Goal: Task Accomplishment & Management: Use online tool/utility

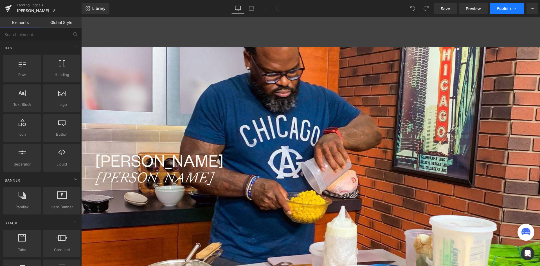
click at [505, 8] on span "Publish" at bounding box center [504, 8] width 14 height 5
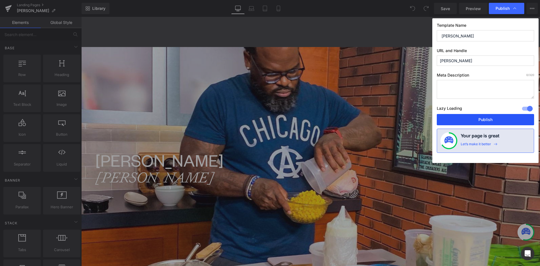
drag, startPoint x: 486, startPoint y: 123, endPoint x: 402, endPoint y: 102, distance: 85.9
click at [486, 123] on button "Publish" at bounding box center [485, 119] width 97 height 11
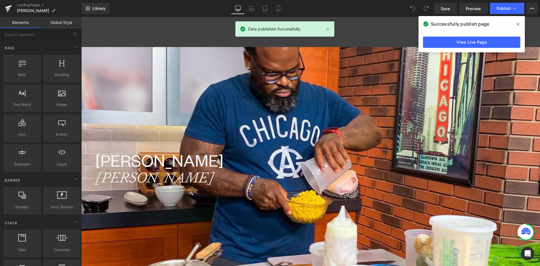
drag, startPoint x: 519, startPoint y: 23, endPoint x: 416, endPoint y: 1, distance: 105.3
click at [519, 23] on icon at bounding box center [518, 24] width 3 height 3
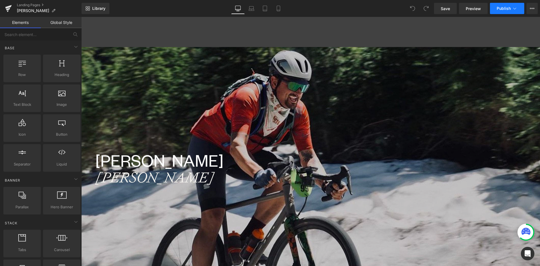
click at [508, 10] on span "Publish" at bounding box center [504, 8] width 14 height 5
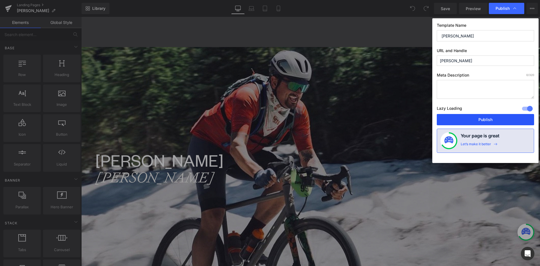
click at [489, 121] on button "Publish" at bounding box center [485, 119] width 97 height 11
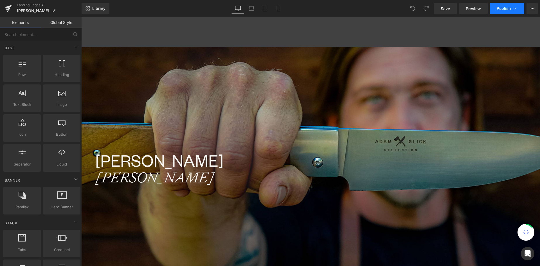
click at [502, 7] on span "Publish" at bounding box center [504, 8] width 14 height 5
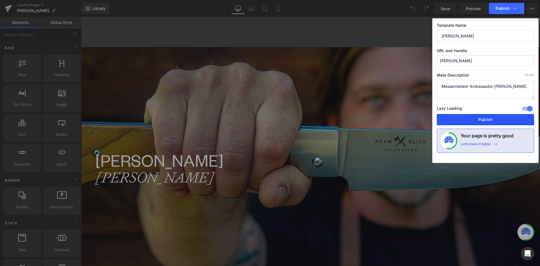
click at [484, 117] on button "Publish" at bounding box center [485, 119] width 97 height 11
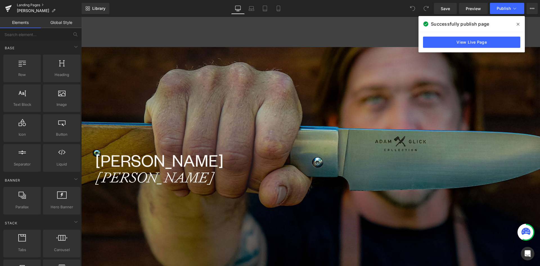
click at [26, 4] on link "Landing Pages" at bounding box center [49, 5] width 65 height 5
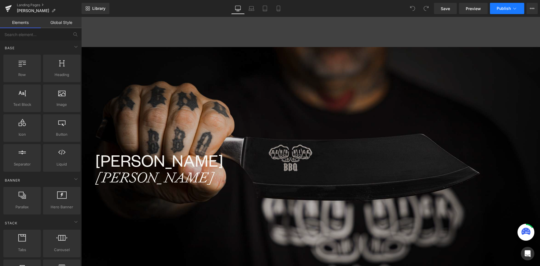
click at [505, 9] on span "Publish" at bounding box center [504, 8] width 14 height 5
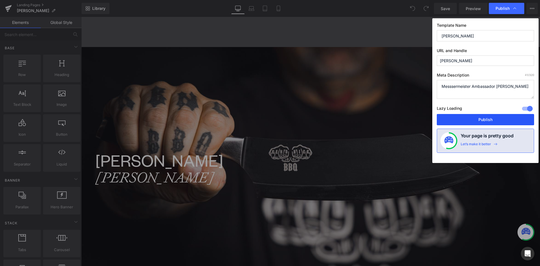
drag, startPoint x: 488, startPoint y: 120, endPoint x: 393, endPoint y: 99, distance: 97.5
click at [488, 120] on button "Publish" at bounding box center [485, 119] width 97 height 11
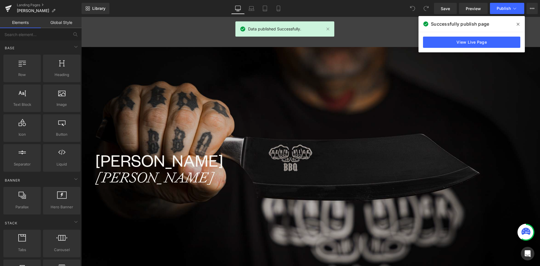
click at [518, 24] on span at bounding box center [518, 24] width 9 height 9
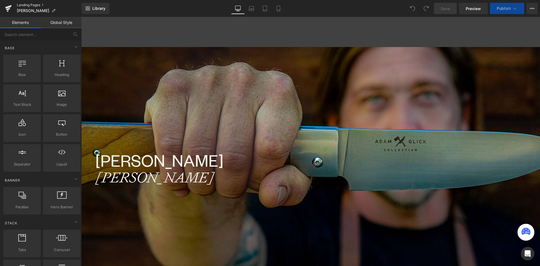
click at [30, 5] on link "Landing Pages" at bounding box center [49, 5] width 65 height 5
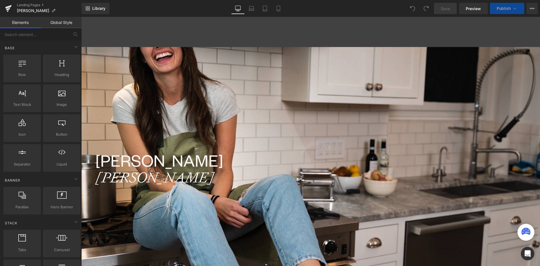
scroll to position [985, 455]
click at [504, 8] on span "Publish" at bounding box center [504, 8] width 14 height 5
click at [502, 6] on button "Publish" at bounding box center [507, 8] width 34 height 11
click at [504, 8] on span "Publish" at bounding box center [504, 8] width 14 height 5
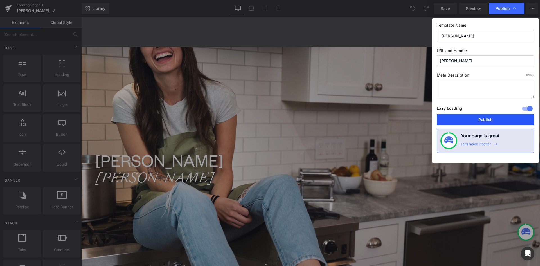
click at [495, 120] on button "Publish" at bounding box center [485, 119] width 97 height 11
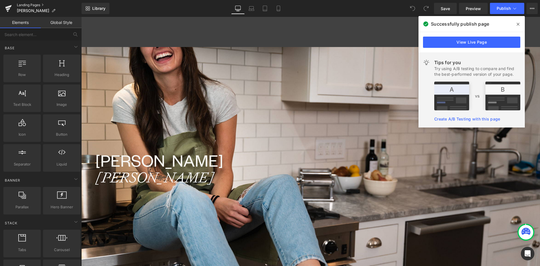
click at [27, 4] on link "Landing Pages" at bounding box center [49, 5] width 65 height 5
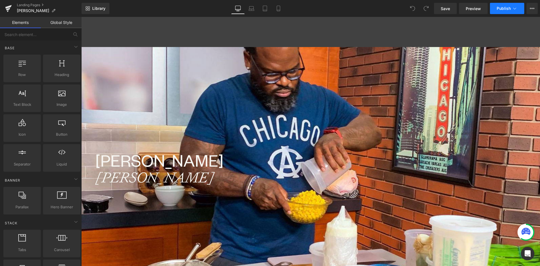
click at [507, 8] on span "Publish" at bounding box center [504, 8] width 14 height 5
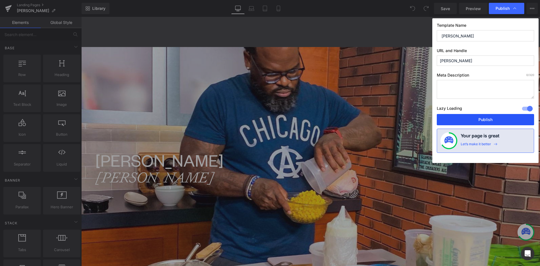
click at [498, 118] on button "Publish" at bounding box center [485, 119] width 97 height 11
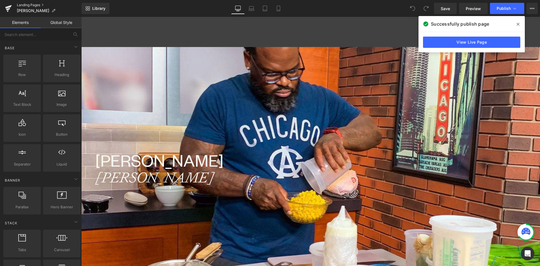
click at [24, 5] on link "Landing Pages" at bounding box center [49, 5] width 65 height 5
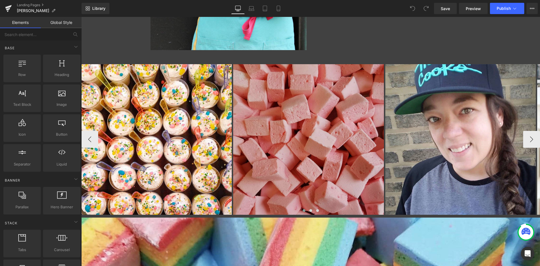
scroll to position [422, 0]
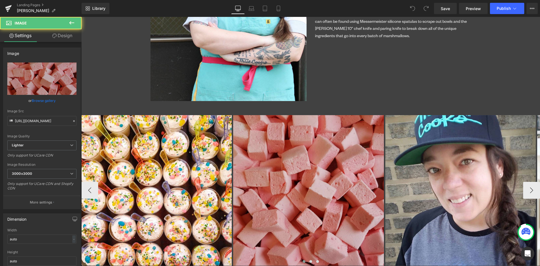
click at [325, 129] on img at bounding box center [308, 190] width 151 height 151
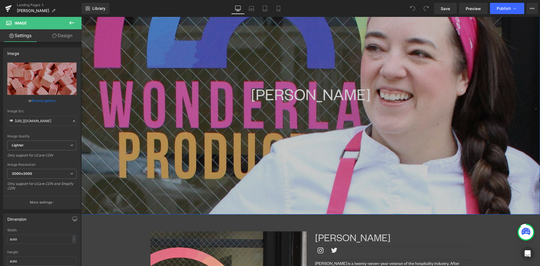
scroll to position [56, 0]
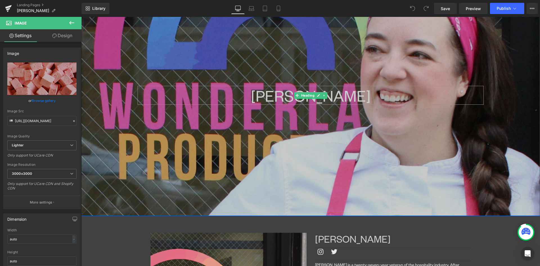
click at [255, 95] on h1 "MElissa HumpHREY" at bounding box center [311, 95] width 346 height 19
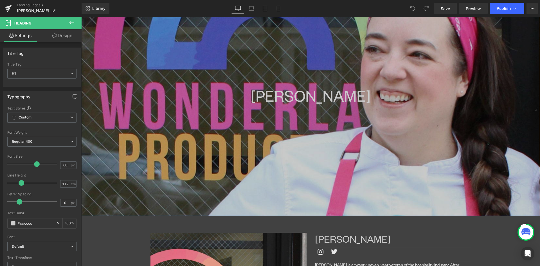
scroll to position [0, 0]
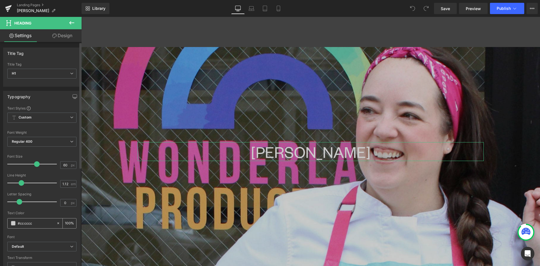
click at [58, 222] on div at bounding box center [59, 223] width 6 height 10
type input "none"
type input "0"
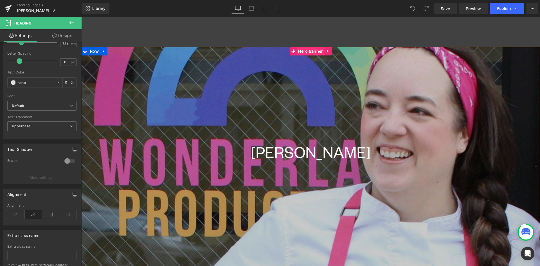
click at [307, 50] on span "Hero Banner" at bounding box center [311, 51] width 28 height 8
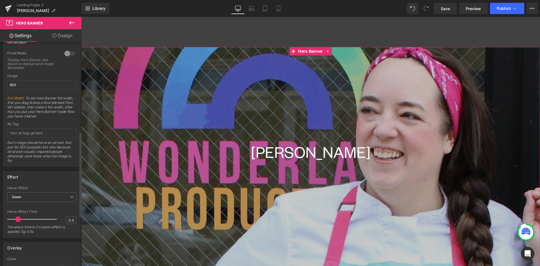
scroll to position [338, 0]
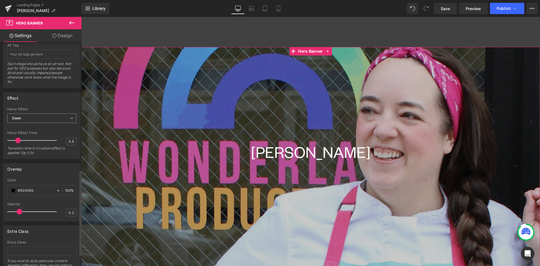
click at [59, 122] on span "Zoom" at bounding box center [41, 118] width 69 height 10
click at [26, 128] on li "None" at bounding box center [40, 128] width 67 height 8
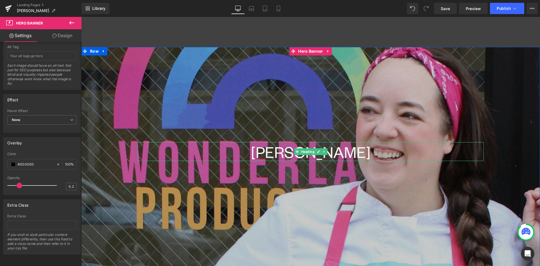
click at [276, 151] on h1 "MElissa HumpHREY" at bounding box center [311, 151] width 346 height 19
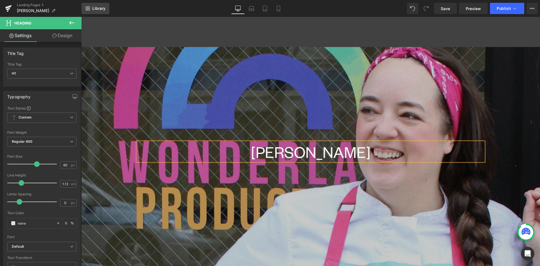
click at [94, 6] on link "Library" at bounding box center [96, 8] width 28 height 11
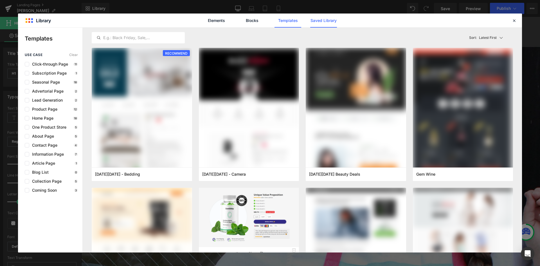
click at [327, 21] on link "Saved Library" at bounding box center [323, 21] width 27 height 14
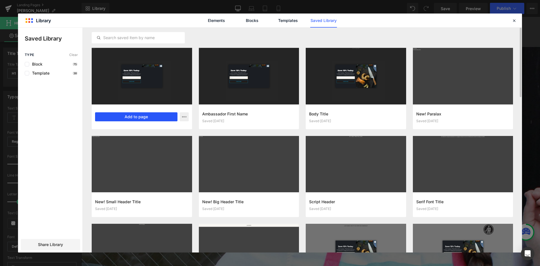
click at [152, 118] on button "Add to page" at bounding box center [136, 116] width 82 height 9
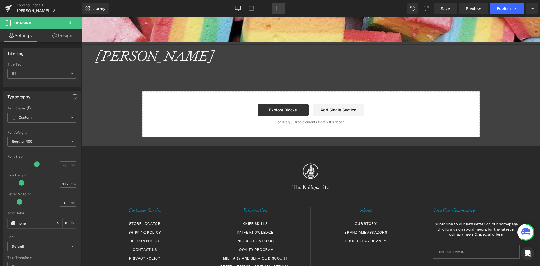
click at [279, 7] on icon at bounding box center [279, 9] width 6 height 6
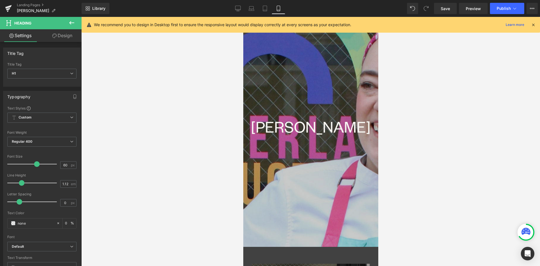
scroll to position [0, 0]
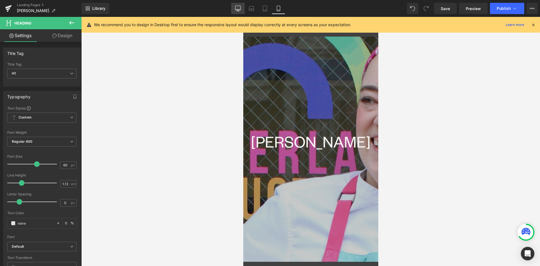
click at [233, 4] on link "Desktop" at bounding box center [238, 8] width 14 height 11
type input "0"
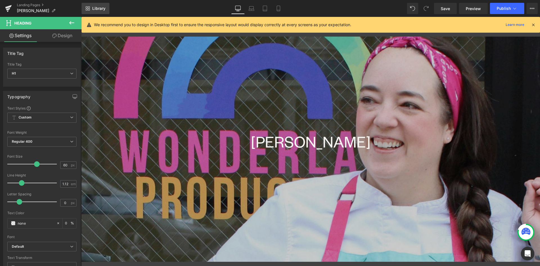
click at [93, 9] on span "Library" at bounding box center [98, 8] width 13 height 5
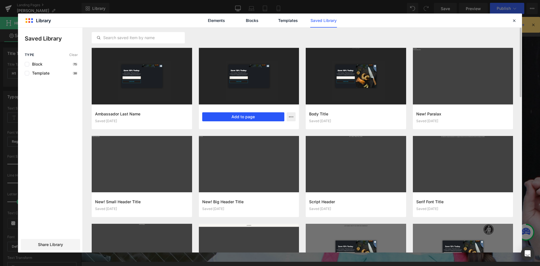
click at [257, 115] on button "Add to page" at bounding box center [243, 116] width 82 height 9
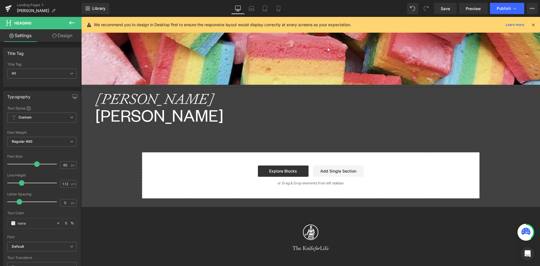
scroll to position [841, 0]
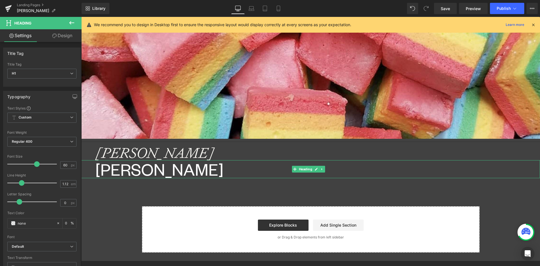
click at [145, 160] on h1 "Chris" at bounding box center [317, 169] width 445 height 18
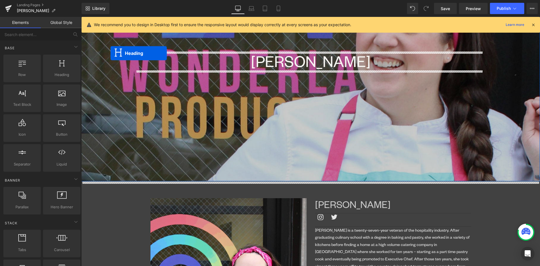
scroll to position [91, 0]
drag, startPoint x: 293, startPoint y: 149, endPoint x: 102, endPoint y: 53, distance: 214.1
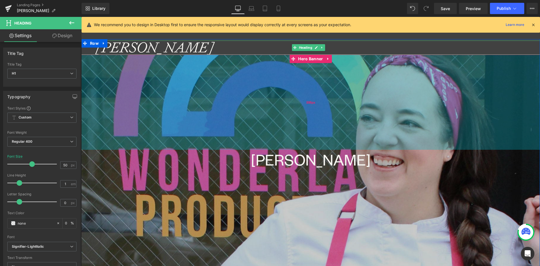
scroll to position [0, 0]
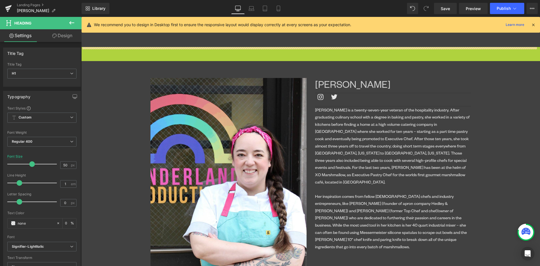
drag, startPoint x: 85, startPoint y: 50, endPoint x: 109, endPoint y: 24, distance: 35.7
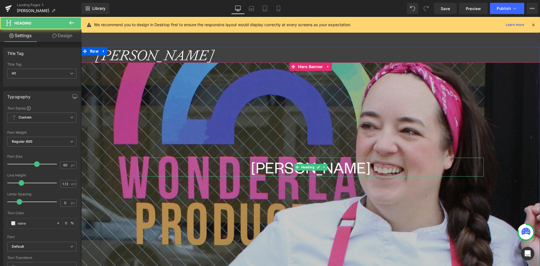
click at [270, 163] on h1 "MElissa HumpHREY" at bounding box center [311, 167] width 346 height 19
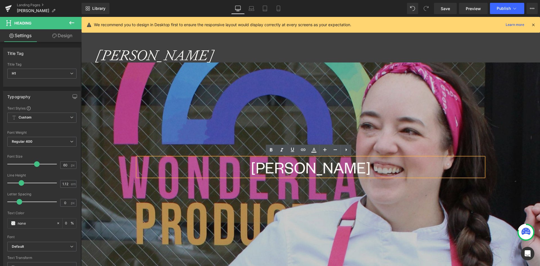
click at [101, 53] on link at bounding box center [102, 51] width 6 height 7
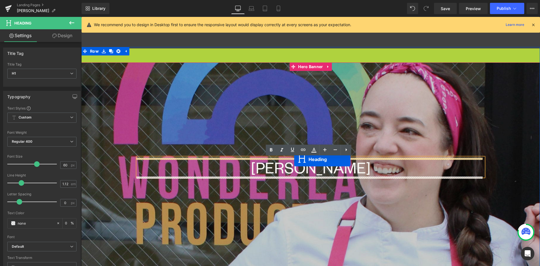
drag, startPoint x: 296, startPoint y: 54, endPoint x: 282, endPoint y: 157, distance: 103.7
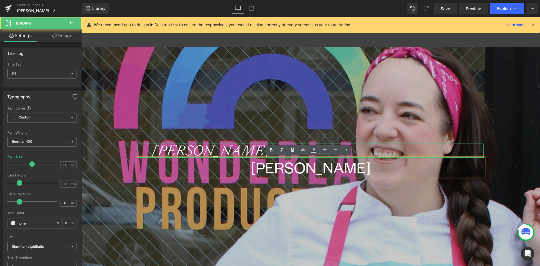
click at [149, 149] on div "Cosentino" at bounding box center [311, 151] width 346 height 14
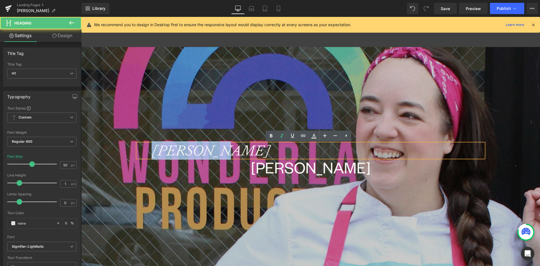
drag, startPoint x: 206, startPoint y: 150, endPoint x: 143, endPoint y: 151, distance: 62.8
click at [143, 151] on div "Cosentino" at bounding box center [311, 151] width 346 height 14
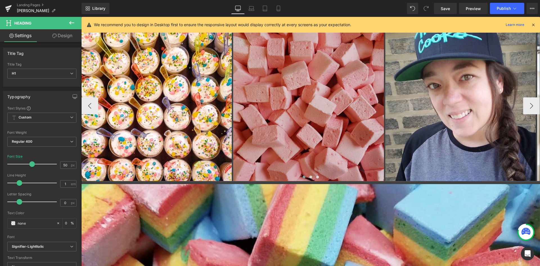
click at [237, 88] on img at bounding box center [308, 106] width 151 height 151
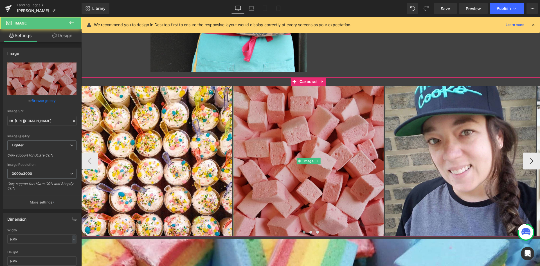
scroll to position [394, 0]
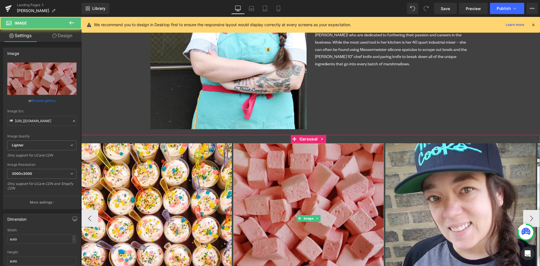
click at [321, 152] on img at bounding box center [308, 218] width 151 height 151
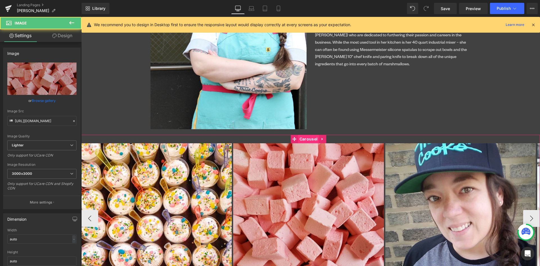
click at [310, 138] on span "Carousel" at bounding box center [308, 139] width 21 height 8
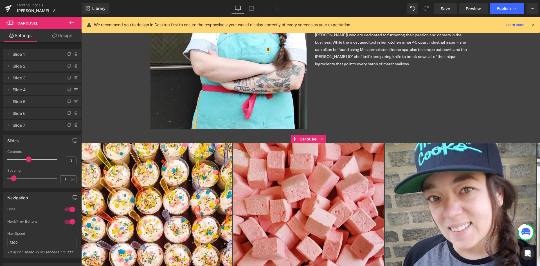
type input "0"
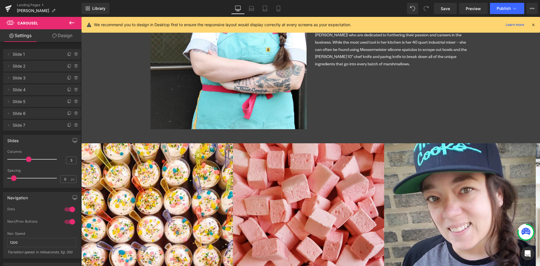
drag, startPoint x: 15, startPoint y: 177, endPoint x: -20, endPoint y: 177, distance: 34.9
click at [0, 177] on html "Carousel You are previewing how the will restyle your page. You can not edit El…" at bounding box center [270, 133] width 540 height 266
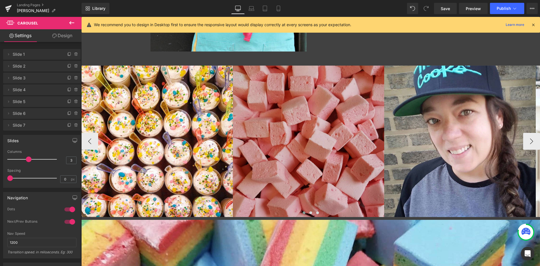
scroll to position [422, 0]
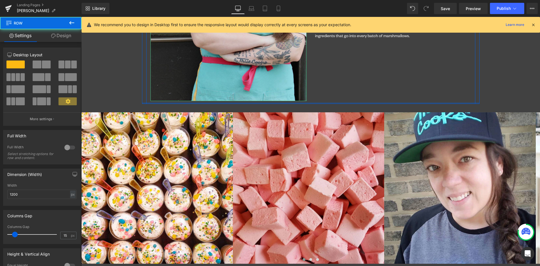
drag, startPoint x: 286, startPoint y: 105, endPoint x: 286, endPoint y: 97, distance: 7.9
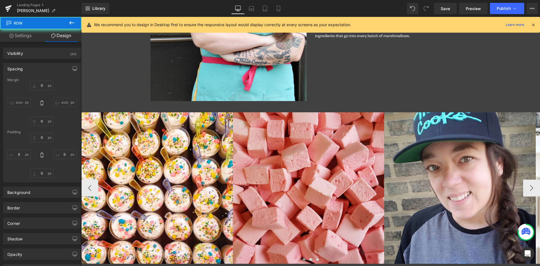
type input "0"
type input "30"
type input "0"
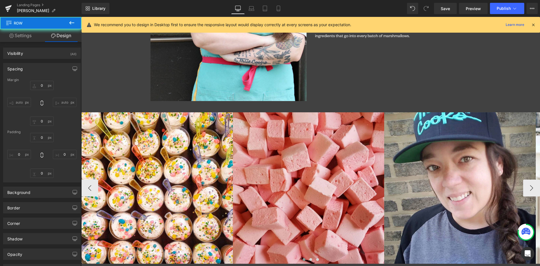
type input "0"
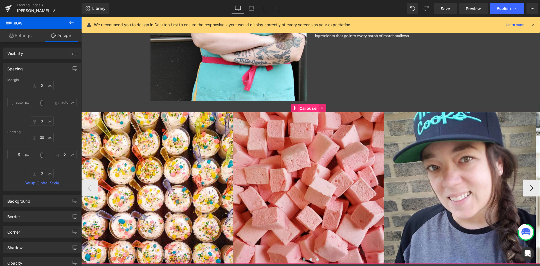
click at [301, 109] on span "Carousel" at bounding box center [308, 108] width 21 height 8
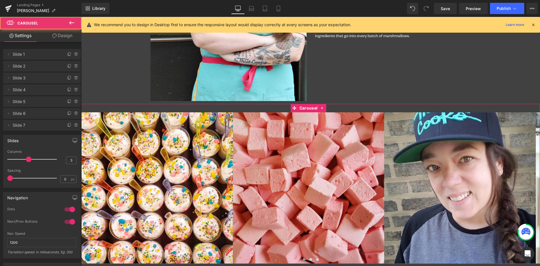
click at [59, 32] on link "Design" at bounding box center [62, 35] width 41 height 13
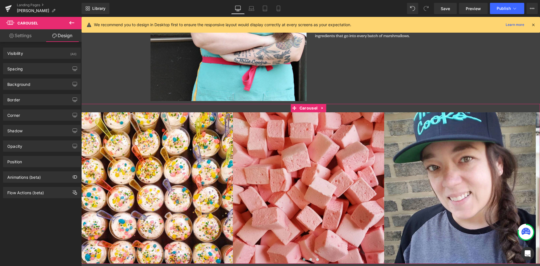
drag, startPoint x: 26, startPoint y: 68, endPoint x: 36, endPoint y: 87, distance: 21.8
click at [26, 68] on div "Spacing" at bounding box center [41, 68] width 77 height 11
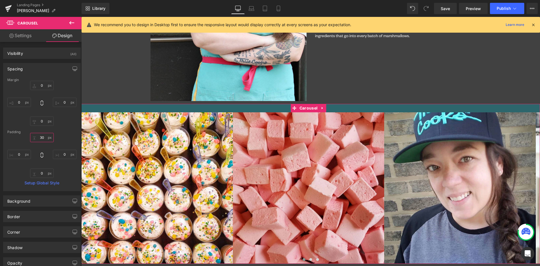
click at [37, 137] on input "30" at bounding box center [42, 137] width 24 height 9
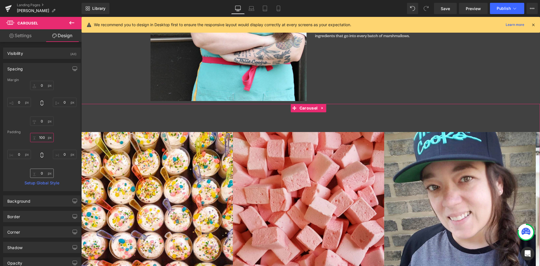
type input "100"
click at [41, 174] on input "0" at bounding box center [42, 173] width 24 height 9
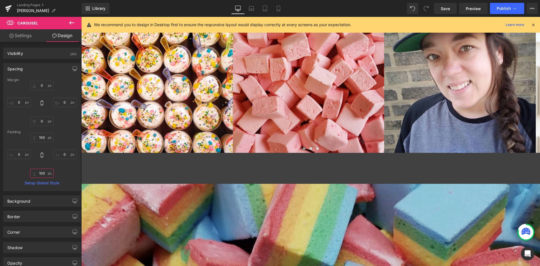
scroll to position [563, 0]
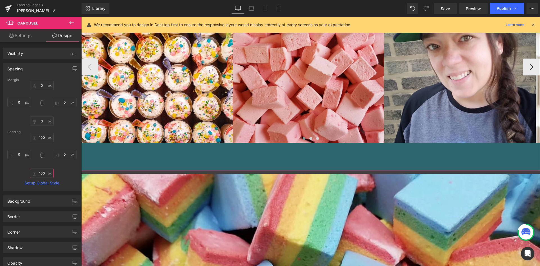
type input "100px"
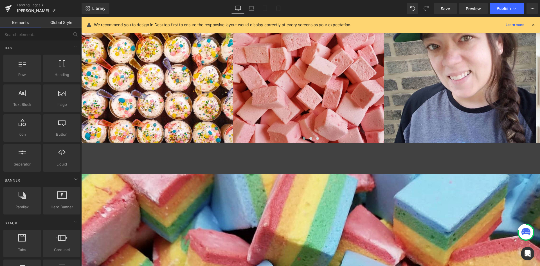
click at [282, 171] on div "Humphrey Heading MElissa HumpHREY Heading Hero Banner 338px Row Image Melissa H…" at bounding box center [310, 22] width 459 height 1077
click at [282, 172] on div "Humphrey Heading MElissa HumpHREY Heading Hero Banner 338px Row Image Melissa H…" at bounding box center [310, 22] width 459 height 1077
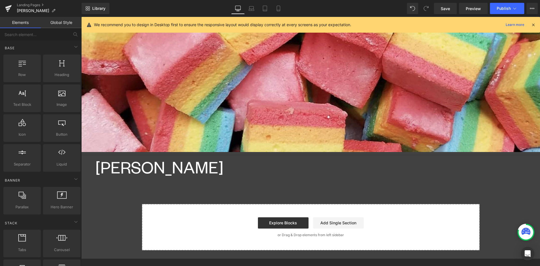
scroll to position [873, 0]
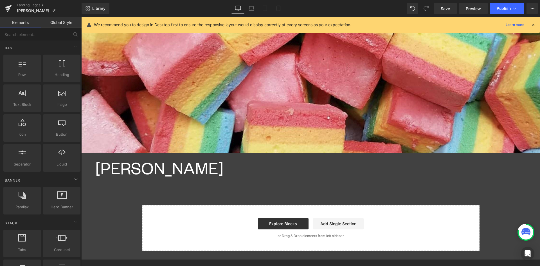
click at [125, 169] on h1 "Chris" at bounding box center [317, 168] width 445 height 18
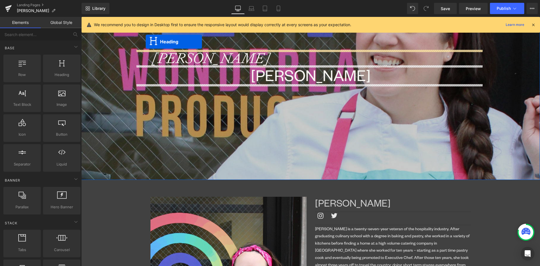
scroll to position [87, 0]
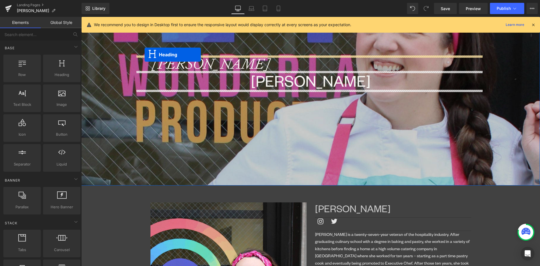
drag, startPoint x: 297, startPoint y: 166, endPoint x: 143, endPoint y: 50, distance: 192.4
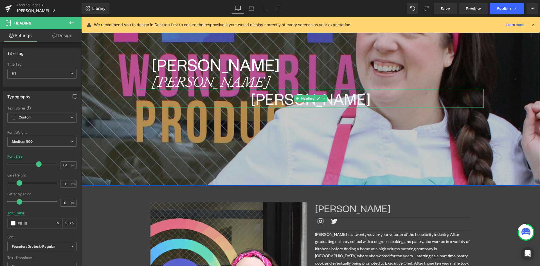
click at [323, 101] on link at bounding box center [325, 98] width 6 height 7
click at [326, 99] on icon at bounding box center [327, 98] width 3 height 3
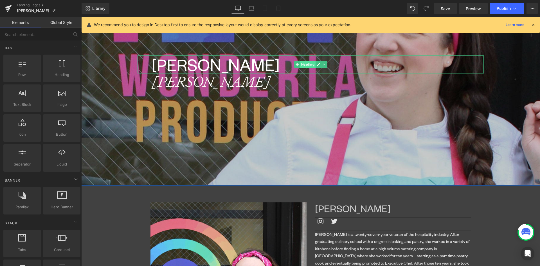
click at [307, 64] on span "Heading" at bounding box center [307, 64] width 15 height 7
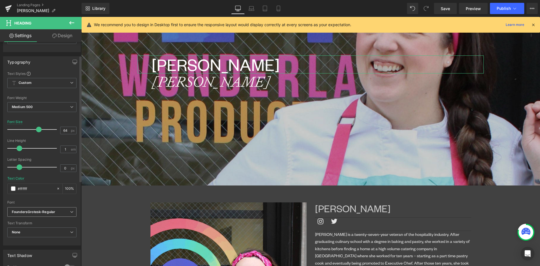
scroll to position [84, 0]
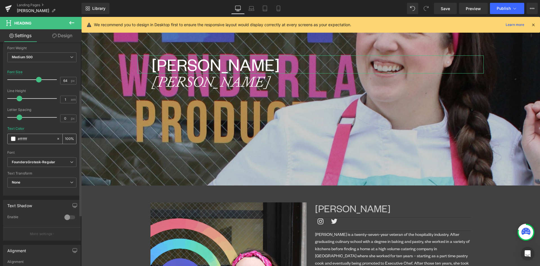
click at [57, 138] on icon at bounding box center [58, 139] width 4 height 4
type input "none"
type input "0"
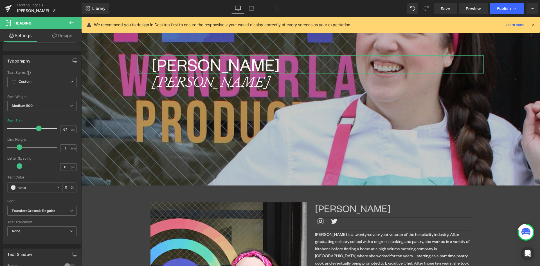
scroll to position [35, 0]
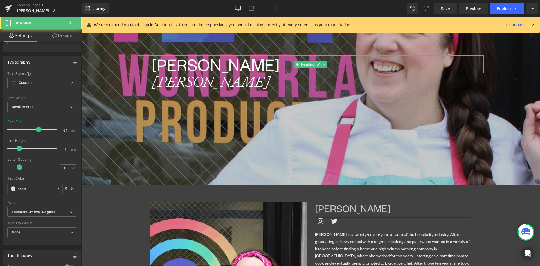
click at [162, 63] on h1 "Chris" at bounding box center [318, 64] width 332 height 18
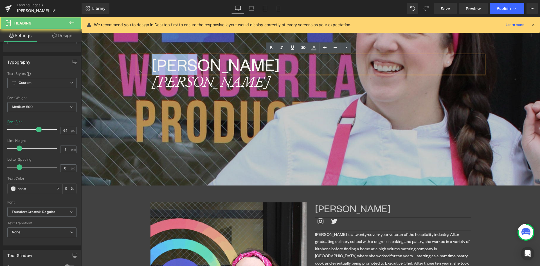
drag, startPoint x: 152, startPoint y: 63, endPoint x: 212, endPoint y: 70, distance: 60.6
click at [212, 70] on h1 "Chris" at bounding box center [318, 64] width 332 height 18
click at [185, 59] on h1 "Chris" at bounding box center [318, 64] width 332 height 18
drag, startPoint x: 180, startPoint y: 67, endPoint x: 131, endPoint y: 68, distance: 48.7
click at [131, 68] on div "Chris Heading Humphrey Heading Hero Banner 338px" at bounding box center [310, 72] width 459 height 225
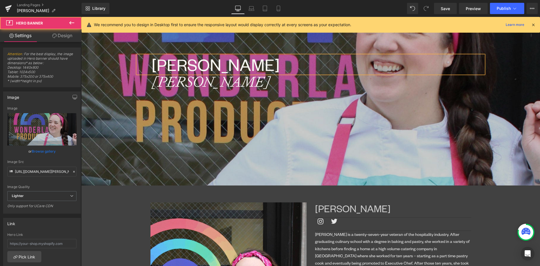
click at [160, 111] on div at bounding box center [310, 72] width 459 height 225
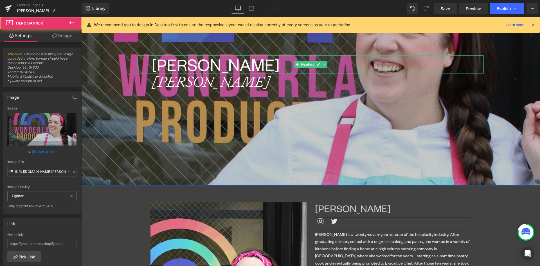
click at [162, 60] on h1 "Melissa" at bounding box center [318, 64] width 332 height 18
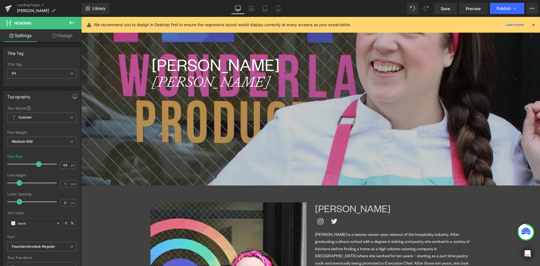
click at [60, 34] on link "Design" at bounding box center [62, 35] width 41 height 13
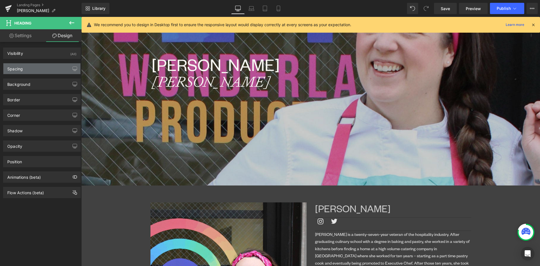
click at [18, 70] on div "Spacing" at bounding box center [14, 67] width 15 height 8
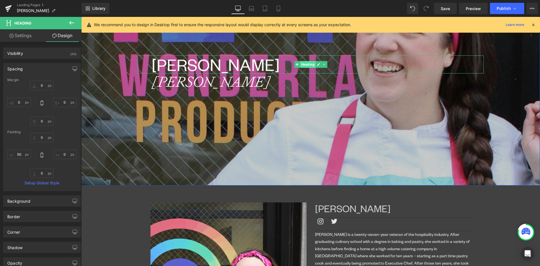
click at [300, 64] on span "Heading" at bounding box center [307, 64] width 15 height 7
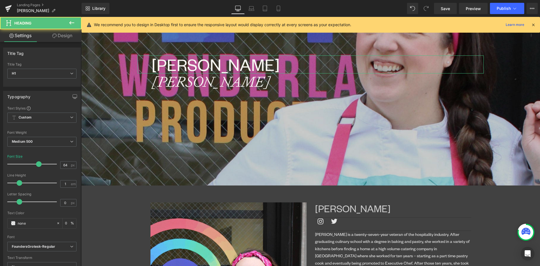
click at [59, 36] on link "Design" at bounding box center [62, 35] width 41 height 13
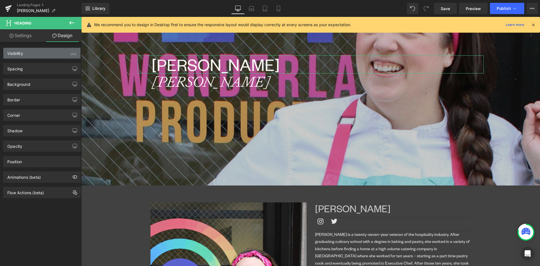
click at [24, 52] on div "Visibility (All)" at bounding box center [41, 53] width 77 height 11
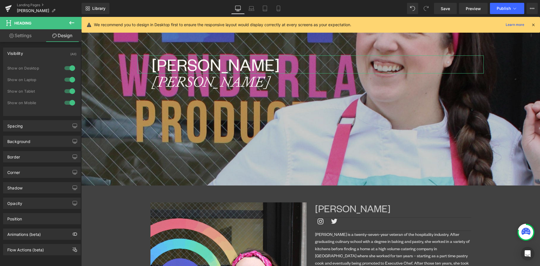
click at [64, 34] on link "Design" at bounding box center [62, 35] width 41 height 13
click at [17, 125] on div "Spacing" at bounding box center [14, 124] width 15 height 8
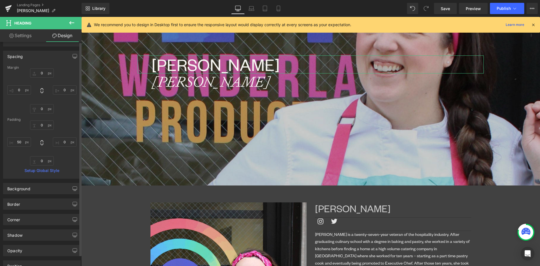
scroll to position [122, 0]
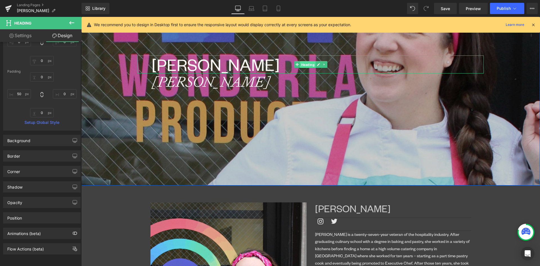
click at [308, 66] on span "Heading" at bounding box center [307, 64] width 15 height 7
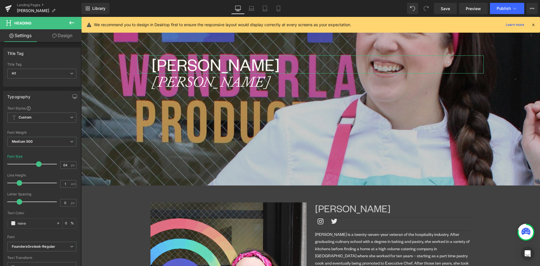
drag, startPoint x: 64, startPoint y: 42, endPoint x: 62, endPoint y: 44, distance: 3.4
click at [64, 42] on link "Design" at bounding box center [62, 35] width 41 height 13
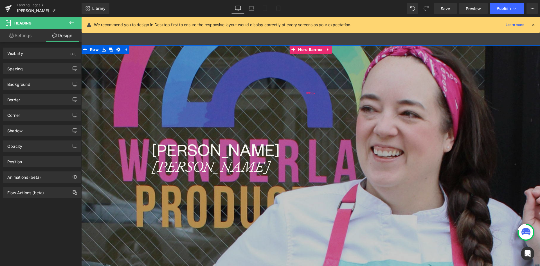
scroll to position [0, 0]
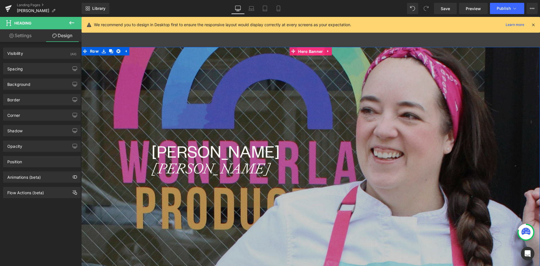
click at [304, 53] on span "Hero Banner" at bounding box center [311, 51] width 28 height 8
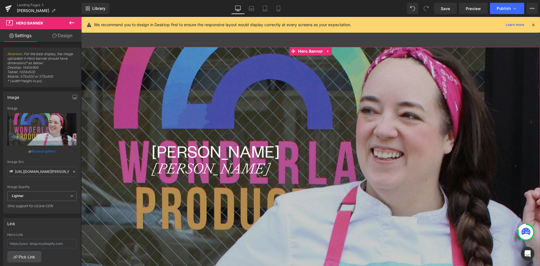
click at [60, 36] on link "Design" at bounding box center [62, 35] width 41 height 13
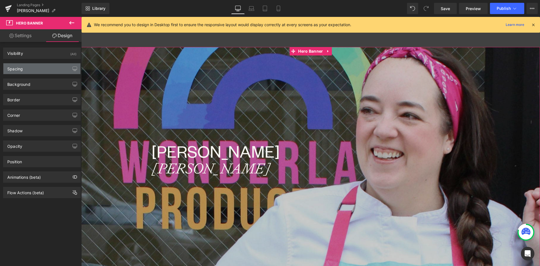
click at [21, 66] on div "Spacing" at bounding box center [14, 67] width 15 height 8
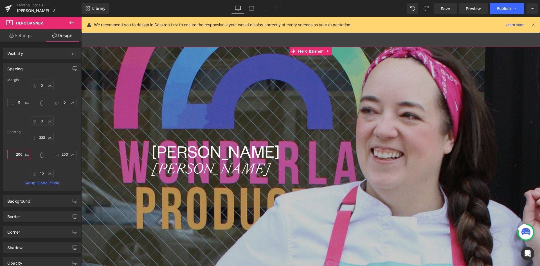
click at [20, 155] on input "200" at bounding box center [19, 154] width 24 height 9
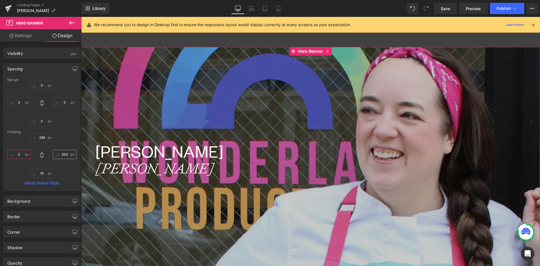
type input "0"
click at [62, 155] on input "200" at bounding box center [65, 154] width 24 height 9
type input "0"
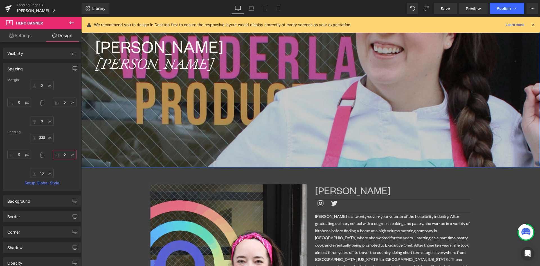
scroll to position [225, 0]
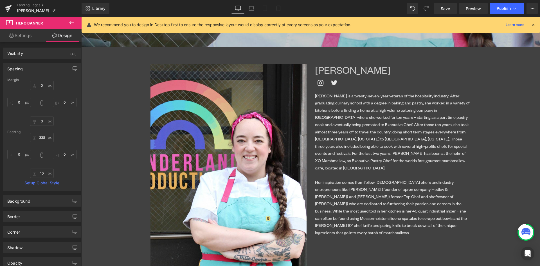
click at [355, 161] on p "Melissa is a twenty-seven-year veteran of the hospitality industry. After gradu…" at bounding box center [393, 131] width 156 height 79
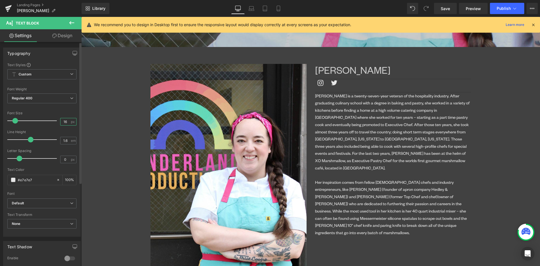
drag, startPoint x: 55, startPoint y: 125, endPoint x: 50, endPoint y: 140, distance: 15.7
click at [52, 125] on div "Font Size 16 px" at bounding box center [41, 120] width 69 height 19
drag, startPoint x: 53, startPoint y: 180, endPoint x: 56, endPoint y: 178, distance: 3.4
click at [54, 180] on div "#e7e7e7" at bounding box center [32, 180] width 49 height 10
click at [57, 180] on icon at bounding box center [58, 180] width 4 height 4
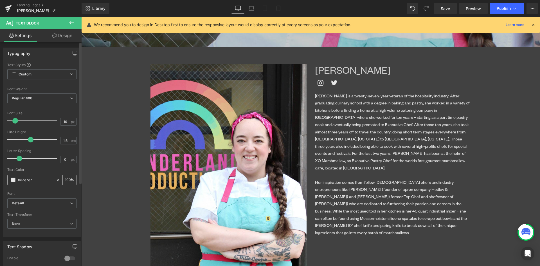
type input "none"
type input "0"
drag, startPoint x: 62, startPoint y: 122, endPoint x: 52, endPoint y: 122, distance: 10.1
click at [52, 122] on div "Font Size 16 px" at bounding box center [41, 120] width 69 height 19
type input "18"
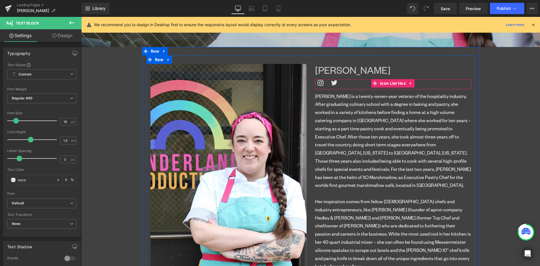
click at [382, 83] on span "Icon List Hoz" at bounding box center [393, 83] width 29 height 8
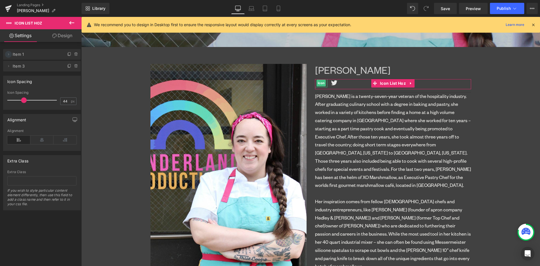
click at [10, 55] on icon at bounding box center [8, 54] width 5 height 5
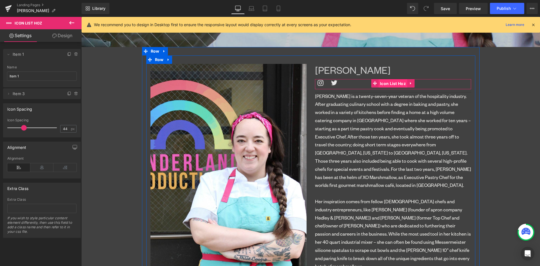
click at [386, 84] on span "Icon List Hoz" at bounding box center [393, 83] width 29 height 8
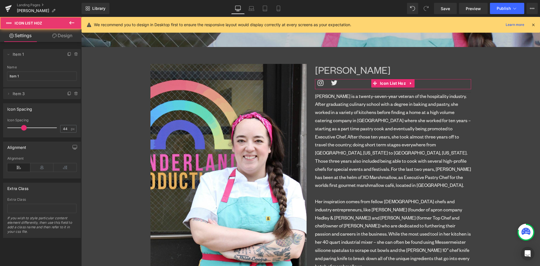
click at [64, 35] on link "Design" at bounding box center [62, 35] width 41 height 13
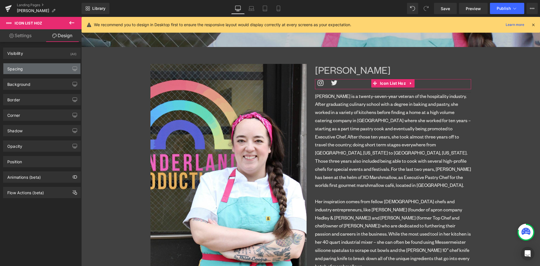
click at [17, 71] on div "Spacing" at bounding box center [41, 68] width 77 height 11
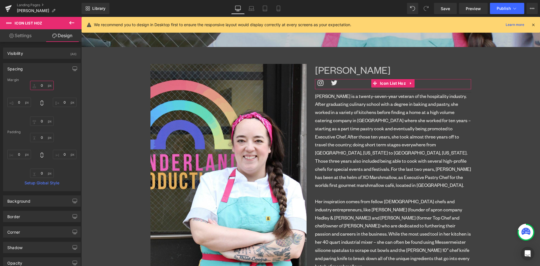
click at [41, 84] on input "0" at bounding box center [42, 85] width 24 height 9
type input "5"
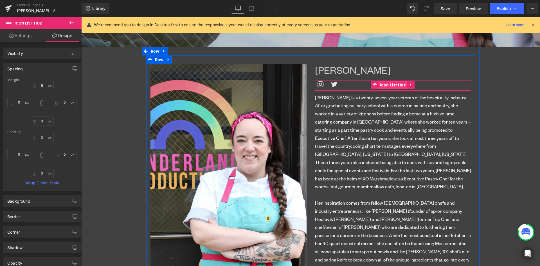
click at [389, 81] on span "Icon List Hoz" at bounding box center [393, 85] width 29 height 8
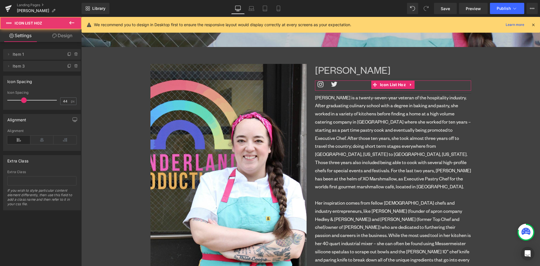
click at [66, 34] on link "Design" at bounding box center [62, 35] width 41 height 13
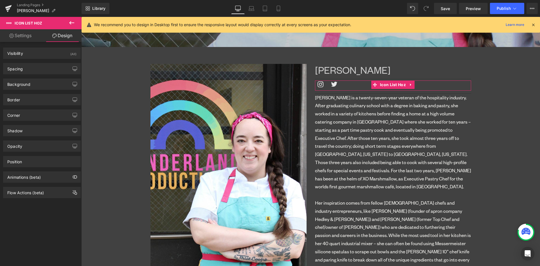
type input "5"
type input "0"
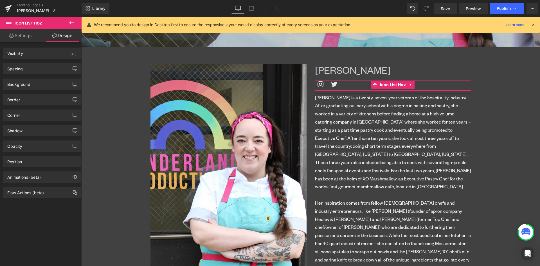
type input "0"
click at [31, 68] on div "Spacing" at bounding box center [41, 68] width 77 height 11
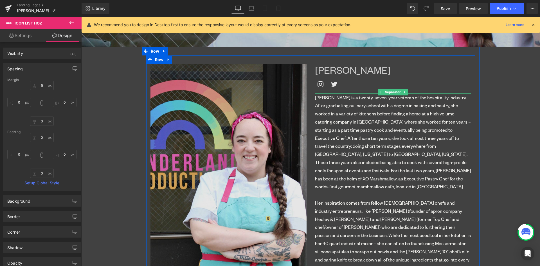
drag, startPoint x: 386, startPoint y: 92, endPoint x: 304, endPoint y: 79, distance: 83.5
click at [386, 92] on span "Separator" at bounding box center [393, 92] width 18 height 7
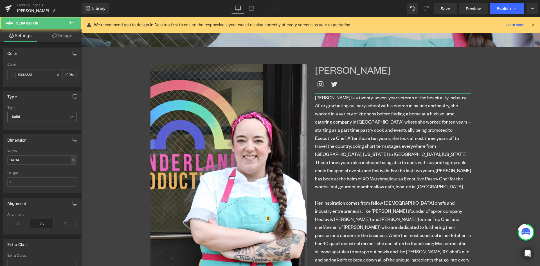
click at [67, 36] on link "Design" at bounding box center [62, 35] width 41 height 13
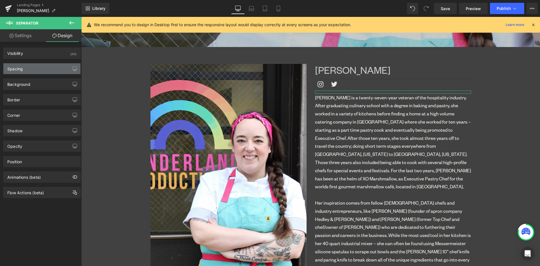
click at [24, 69] on div "Spacing" at bounding box center [41, 68] width 77 height 11
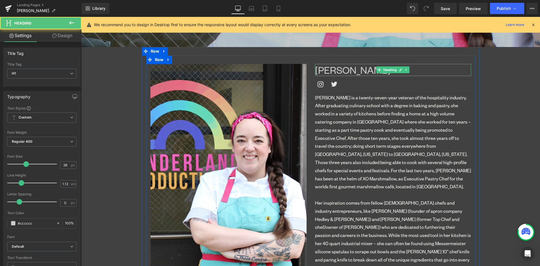
click at [328, 69] on h1 "Melissa HUmphrey" at bounding box center [393, 70] width 156 height 12
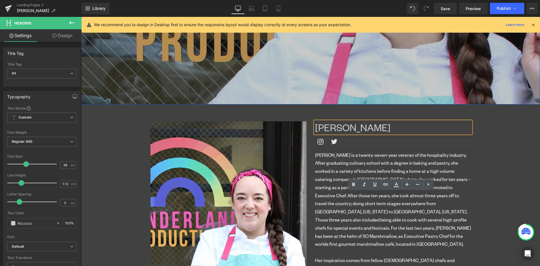
scroll to position [169, 0]
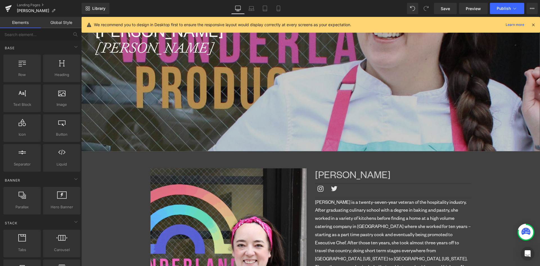
scroll to position [84, 0]
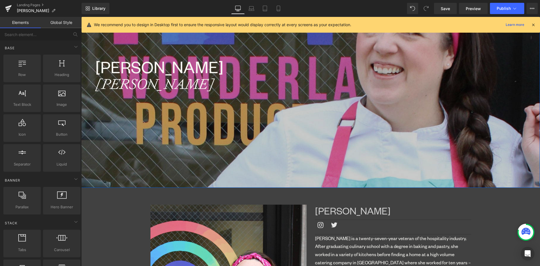
click at [153, 89] on h1 "Humphrey" at bounding box center [317, 84] width 445 height 14
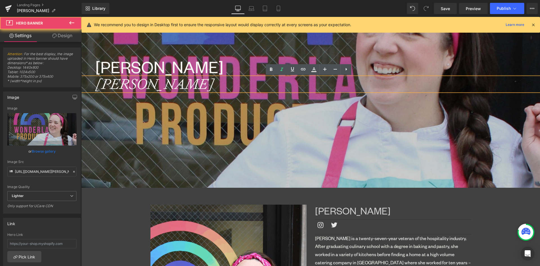
drag, startPoint x: 314, startPoint y: 126, endPoint x: 311, endPoint y: 123, distance: 4.0
click at [313, 125] on div at bounding box center [310, 75] width 459 height 225
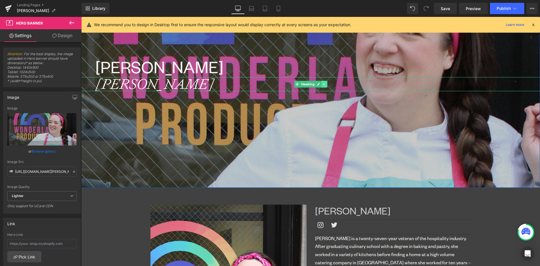
click at [323, 84] on icon at bounding box center [324, 83] width 3 height 3
drag, startPoint x: 319, startPoint y: 84, endPoint x: 270, endPoint y: 84, distance: 49.5
click at [320, 84] on icon at bounding box center [321, 83] width 3 height 3
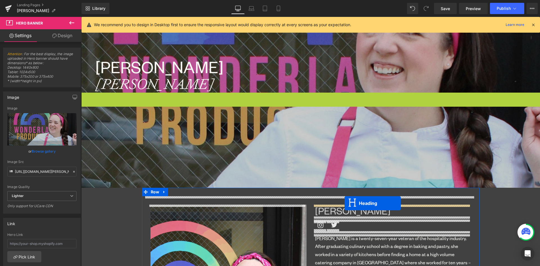
drag, startPoint x: 295, startPoint y: 99, endPoint x: 345, endPoint y: 203, distance: 116.1
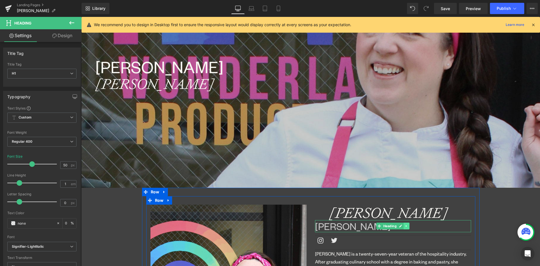
click at [404, 228] on link at bounding box center [407, 226] width 6 height 7
click at [408, 225] on icon at bounding box center [409, 226] width 3 height 3
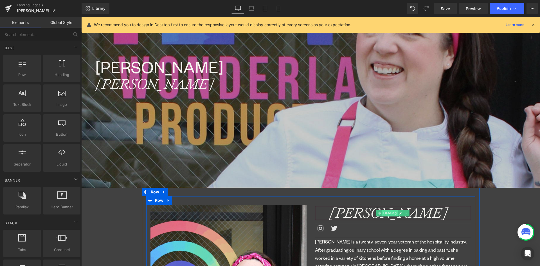
click at [383, 213] on span "Heading" at bounding box center [390, 213] width 15 height 7
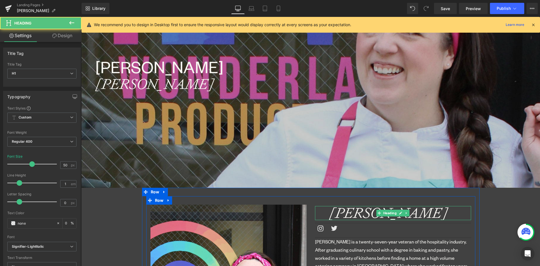
click at [337, 217] on icon "Humphrey" at bounding box center [388, 213] width 119 height 18
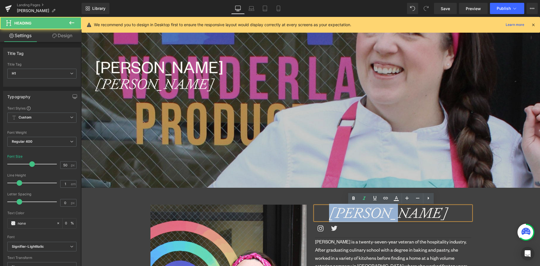
drag, startPoint x: 321, startPoint y: 212, endPoint x: 422, endPoint y: 220, distance: 101.0
click at [422, 220] on div "Humphrey" at bounding box center [393, 213] width 156 height 14
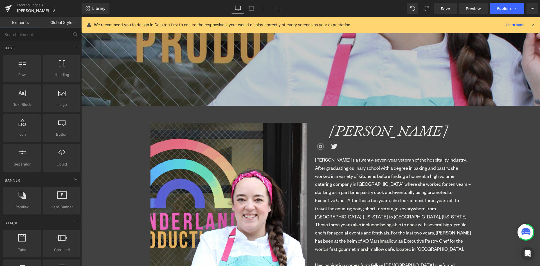
scroll to position [225, 0]
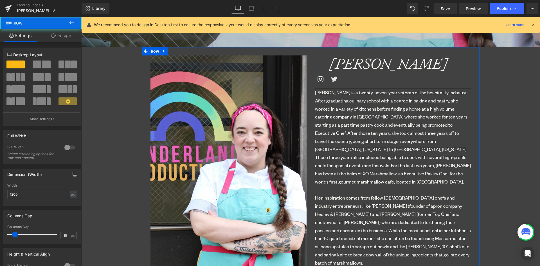
drag, startPoint x: 229, startPoint y: 52, endPoint x: 232, endPoint y: 43, distance: 10.2
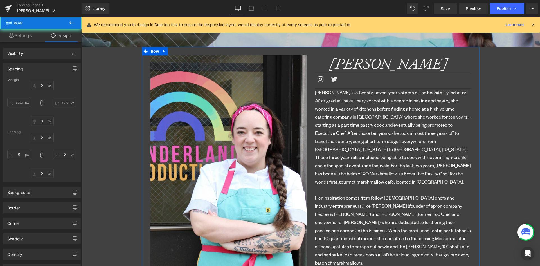
type input "0"
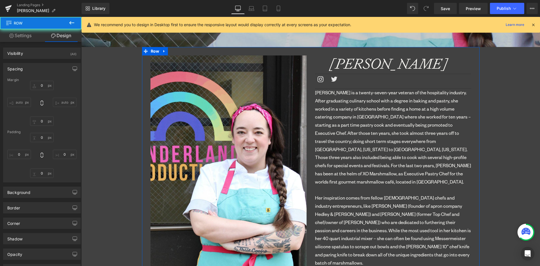
type input "0"
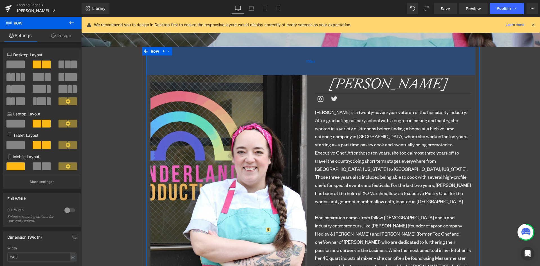
drag, startPoint x: 230, startPoint y: 54, endPoint x: 234, endPoint y: 73, distance: 20.2
click at [234, 73] on div "100px" at bounding box center [310, 61] width 329 height 28
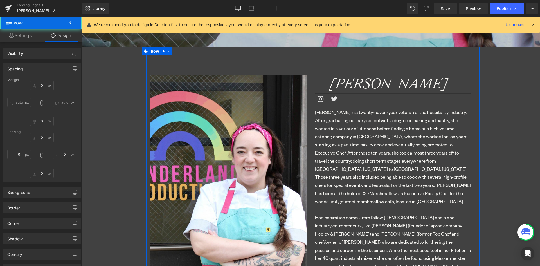
type input "0"
type input "100"
type input "0"
type input "10"
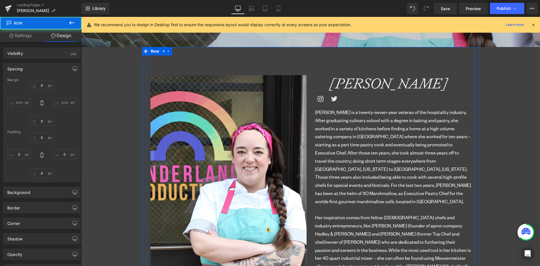
type input "0"
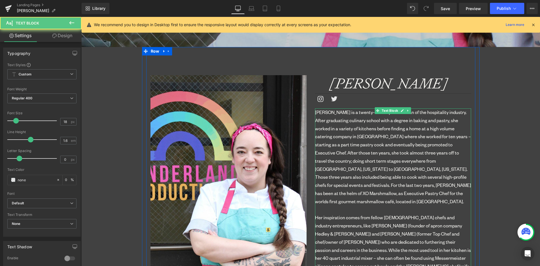
click at [457, 148] on p "Melissa is a twenty-seven-year veteran of the hospitality industry. After gradu…" at bounding box center [393, 156] width 156 height 97
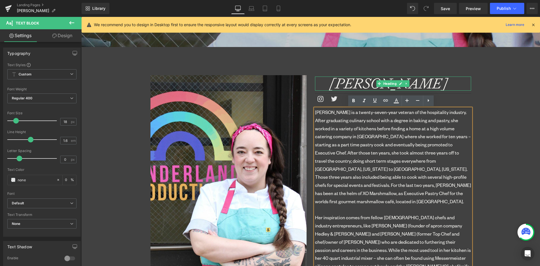
click at [345, 81] on icon "Melissa Humphrey" at bounding box center [388, 83] width 119 height 18
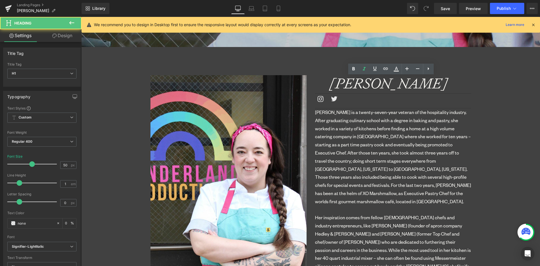
click at [61, 38] on link "Design" at bounding box center [62, 35] width 41 height 13
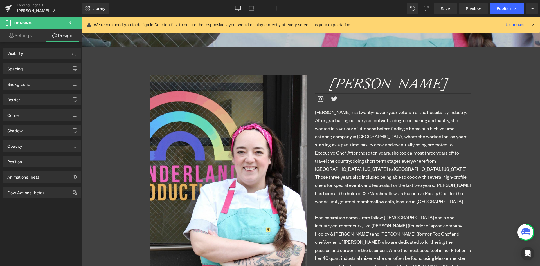
drag, startPoint x: 22, startPoint y: 73, endPoint x: 20, endPoint y: 77, distance: 5.4
click at [21, 74] on div "Spacing Margin 5px 5 0px 0 0px 0 0px 0 Padding 0px 0 0px 0 0px 0 50px 50 Setup …" at bounding box center [42, 68] width 78 height 11
drag, startPoint x: 17, startPoint y: 65, endPoint x: 17, endPoint y: 68, distance: 2.8
click at [17, 66] on div "Spacing" at bounding box center [14, 67] width 15 height 8
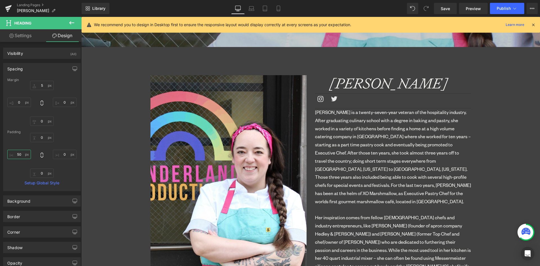
click at [20, 153] on input "50" at bounding box center [19, 154] width 24 height 9
type input "0"
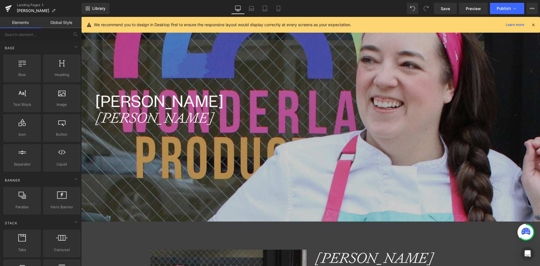
scroll to position [113, 0]
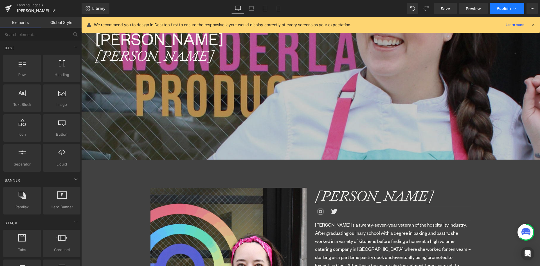
click at [502, 7] on span "Publish" at bounding box center [504, 8] width 14 height 5
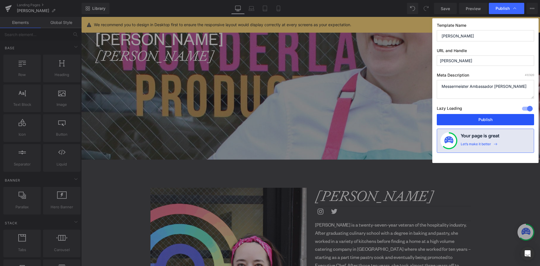
click at [467, 122] on button "Publish" at bounding box center [485, 119] width 97 height 11
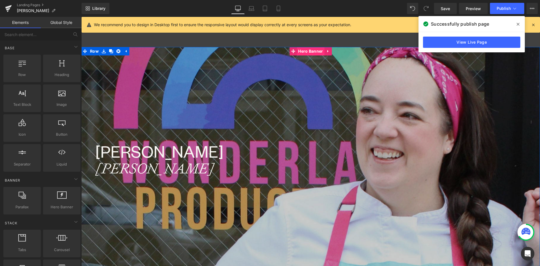
click at [309, 51] on span "Hero Banner" at bounding box center [311, 51] width 28 height 8
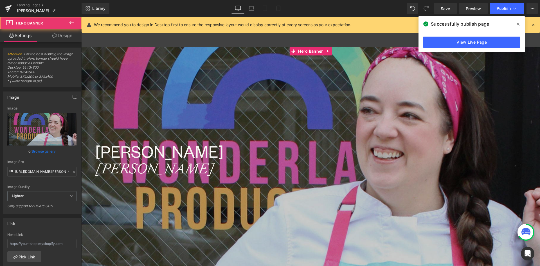
scroll to position [141, 0]
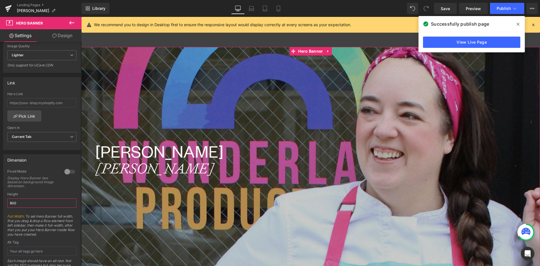
drag, startPoint x: -10, startPoint y: 200, endPoint x: -13, endPoint y: 200, distance: 2.9
click at [0, 200] on html "Hero Banner You are previewing how the will restyle your page. You can not edit…" at bounding box center [270, 133] width 540 height 266
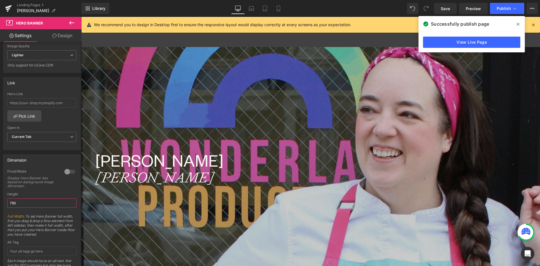
type input "790"
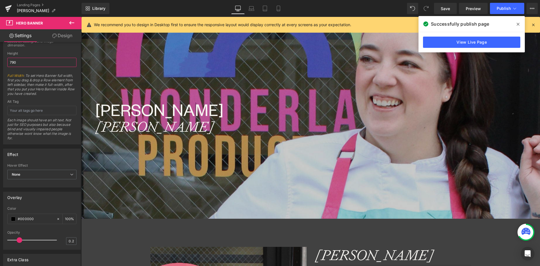
scroll to position [0, 0]
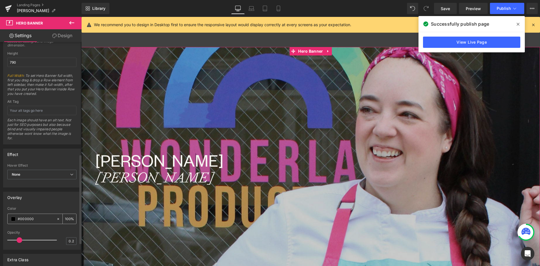
click at [56, 217] on icon at bounding box center [58, 219] width 4 height 4
type input "none"
type input "0"
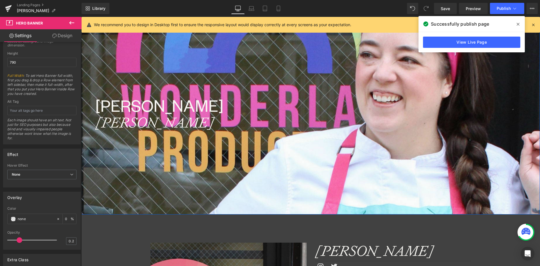
scroll to position [169, 0]
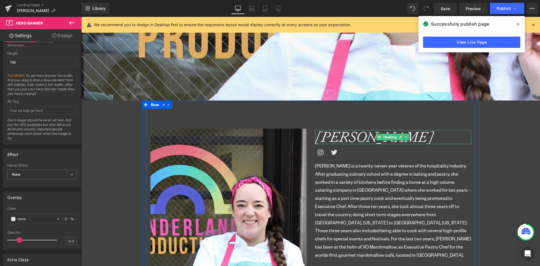
click at [334, 138] on icon "Melissa Humphrey" at bounding box center [374, 137] width 119 height 18
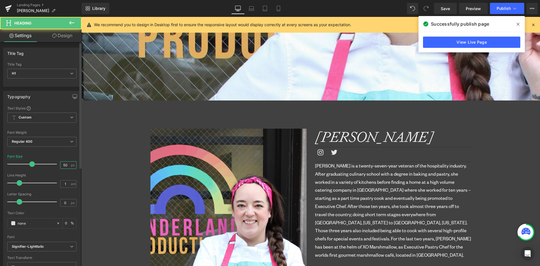
click at [63, 165] on input "50" at bounding box center [66, 165] width 10 height 7
drag, startPoint x: 65, startPoint y: 165, endPoint x: 49, endPoint y: 164, distance: 16.1
click at [49, 164] on div "Font Size 50 px" at bounding box center [41, 164] width 69 height 19
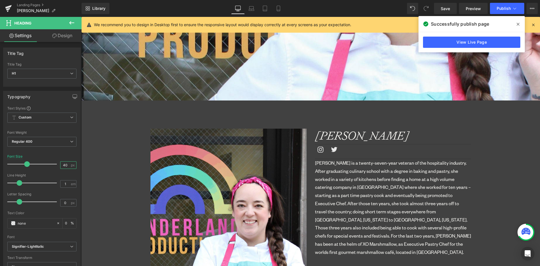
type input "40"
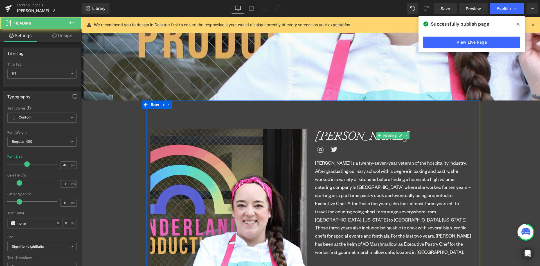
drag, startPoint x: 339, startPoint y: 136, endPoint x: 335, endPoint y: 135, distance: 3.7
click at [339, 136] on icon "Melissa Humphrey" at bounding box center [362, 135] width 94 height 15
click at [67, 38] on link "Design" at bounding box center [62, 35] width 41 height 13
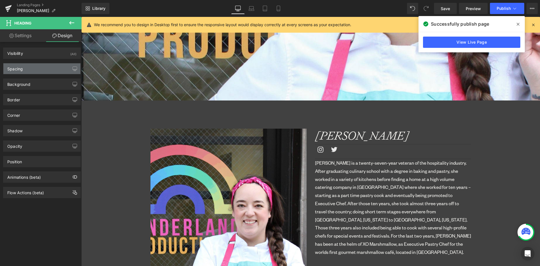
click at [25, 65] on div "Spacing" at bounding box center [41, 68] width 77 height 11
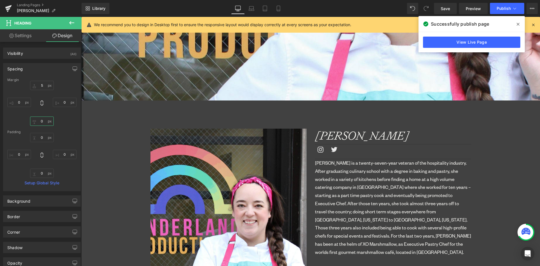
click at [39, 120] on input "0" at bounding box center [42, 121] width 24 height 9
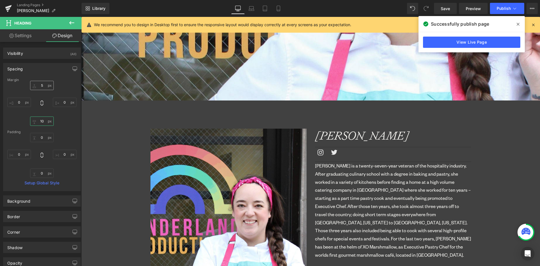
type input "10"
click at [41, 86] on input "5" at bounding box center [42, 85] width 24 height 9
type input "0"
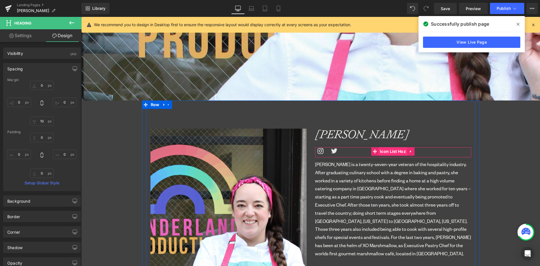
click at [383, 149] on span "Icon List Hoz" at bounding box center [393, 151] width 29 height 8
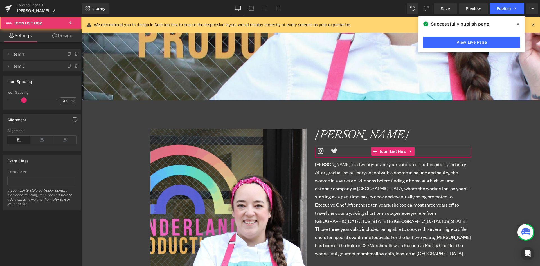
click at [65, 36] on link "Design" at bounding box center [62, 35] width 41 height 13
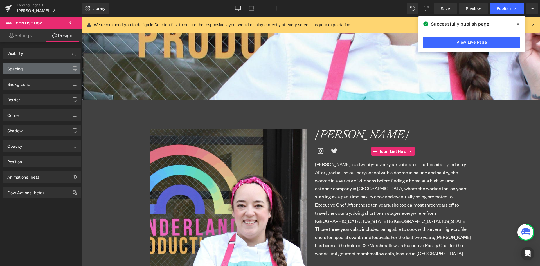
click at [26, 66] on div "Spacing" at bounding box center [41, 68] width 77 height 11
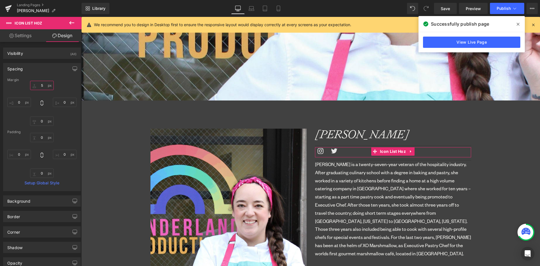
click at [41, 86] on input "5" at bounding box center [42, 85] width 24 height 9
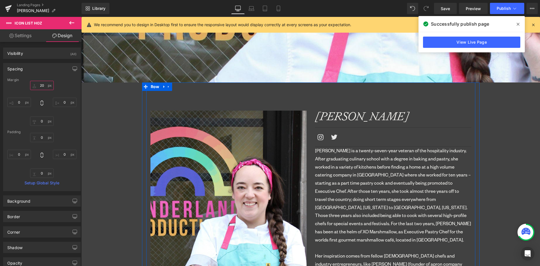
scroll to position [197, 0]
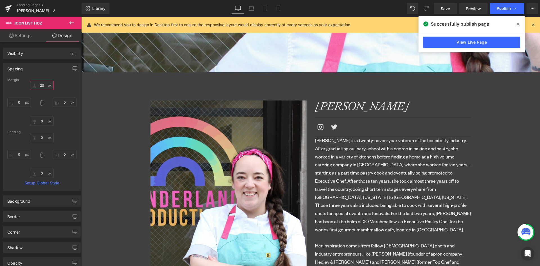
type input "20"
click at [383, 139] on span "Text Block" at bounding box center [390, 138] width 19 height 7
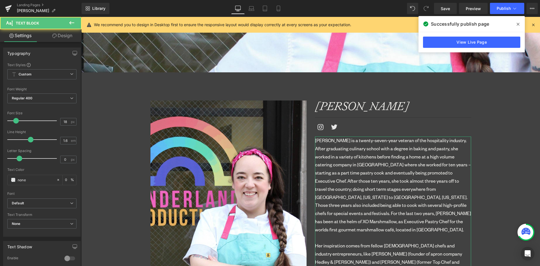
click at [65, 38] on link "Design" at bounding box center [62, 35] width 41 height 13
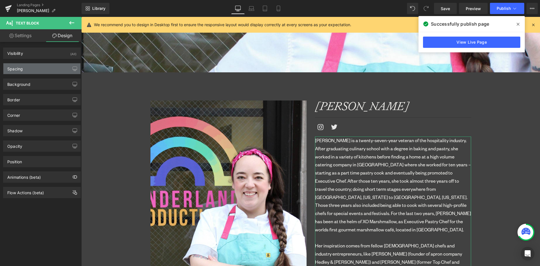
click at [22, 64] on div "Spacing" at bounding box center [14, 67] width 15 height 8
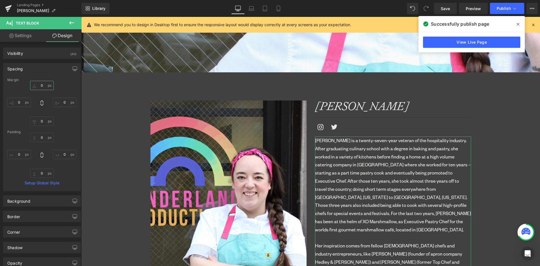
click at [41, 85] on input "0" at bounding box center [42, 85] width 24 height 9
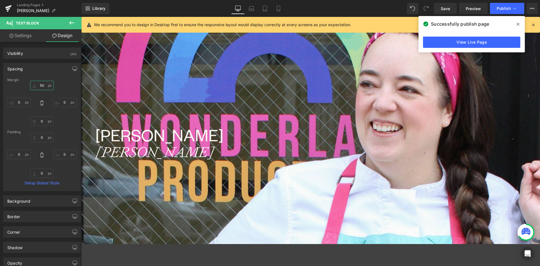
scroll to position [0, 0]
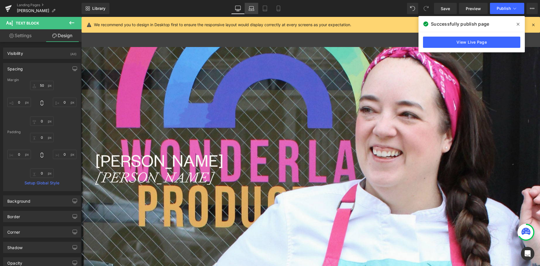
click at [250, 7] on icon at bounding box center [252, 9] width 6 height 6
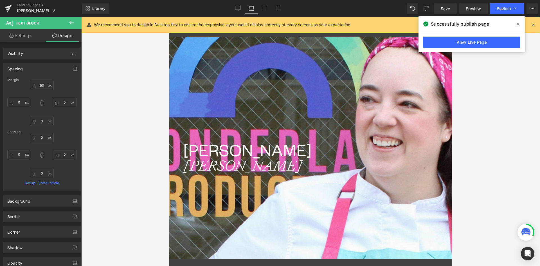
type input "50"
type input "0"
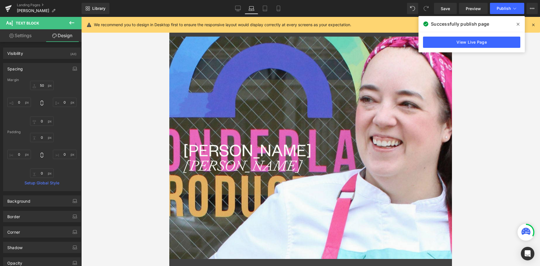
type input "0"
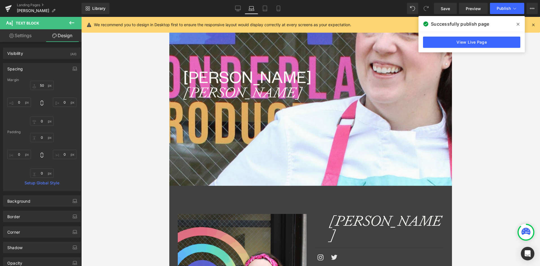
scroll to position [141, 0]
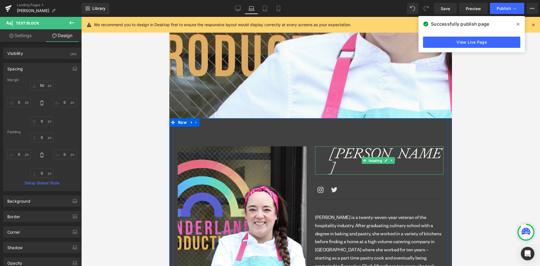
click at [376, 157] on span "Heading" at bounding box center [375, 160] width 15 height 7
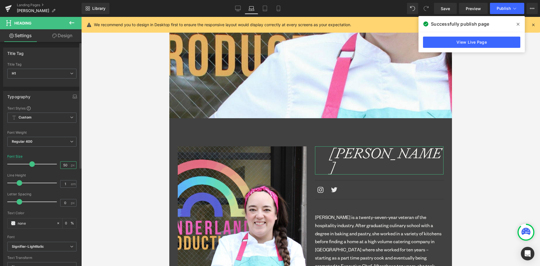
drag, startPoint x: 63, startPoint y: 166, endPoint x: 55, endPoint y: 166, distance: 8.4
click at [55, 166] on div "Font Size 50 px" at bounding box center [41, 164] width 69 height 19
type input "40"
drag, startPoint x: 68, startPoint y: 35, endPoint x: 57, endPoint y: 40, distance: 12.7
click at [68, 34] on link "Design" at bounding box center [62, 35] width 41 height 13
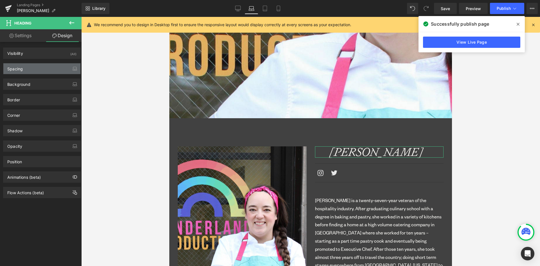
click at [17, 69] on div "Spacing" at bounding box center [14, 67] width 15 height 8
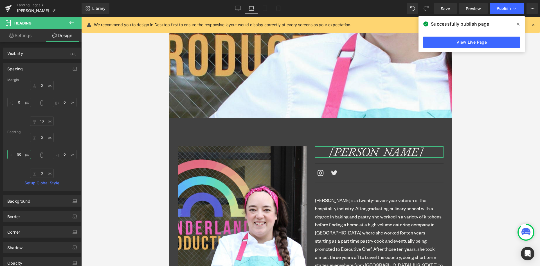
click at [17, 152] on input "50" at bounding box center [19, 154] width 24 height 9
type input "0"
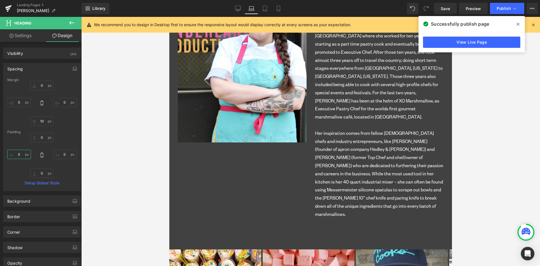
scroll to position [478, 0]
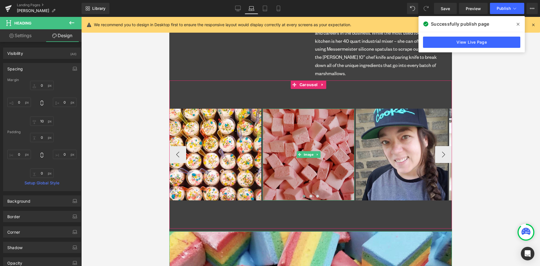
click at [313, 144] on img at bounding box center [309, 155] width 92 height 92
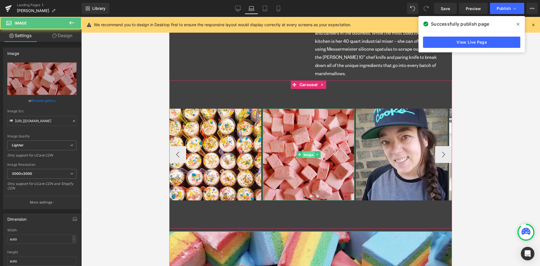
click at [311, 151] on span "Image" at bounding box center [309, 154] width 12 height 7
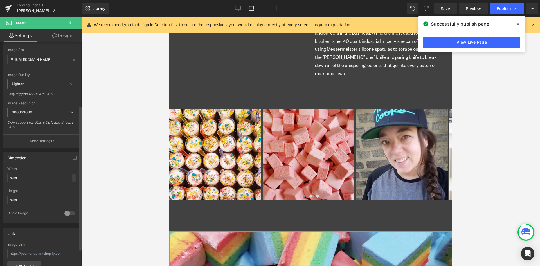
scroll to position [113, 0]
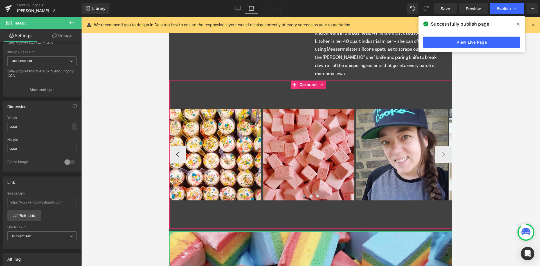
drag, startPoint x: 308, startPoint y: 68, endPoint x: 294, endPoint y: 71, distance: 14.4
click at [308, 80] on span "Carousel" at bounding box center [308, 84] width 21 height 8
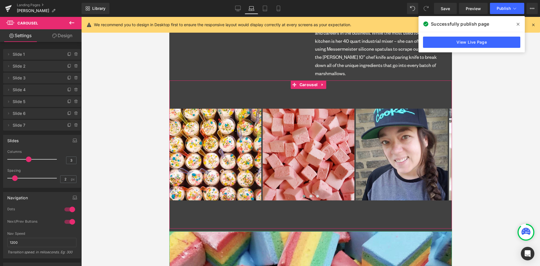
type input "0"
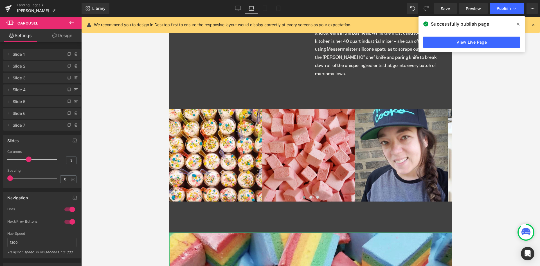
drag, startPoint x: -8, startPoint y: 175, endPoint x: -15, endPoint y: 173, distance: 6.6
click at [0, 173] on html "Carousel You are previewing how the will restyle your page. You can not edit El…" at bounding box center [270, 133] width 540 height 266
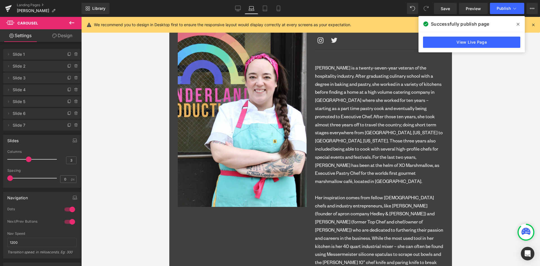
scroll to position [310, 0]
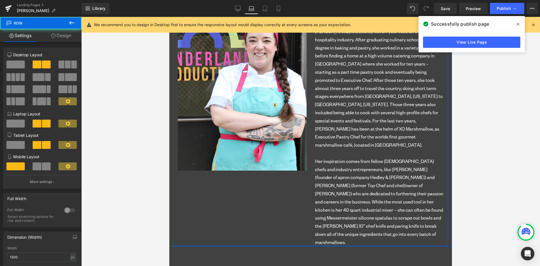
drag, startPoint x: 334, startPoint y: 231, endPoint x: 333, endPoint y: 209, distance: 21.1
click at [333, 220] on div "Image Melissa Humphrey Heading Separator Icon Icon Icon List Hoz Separator Text…" at bounding box center [311, 97] width 274 height 297
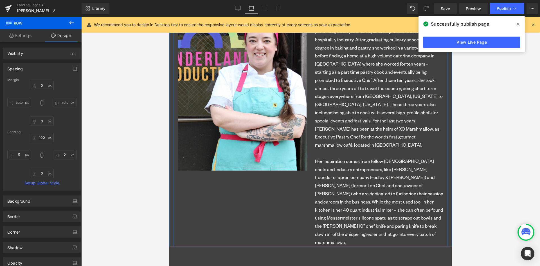
scroll to position [197, 0]
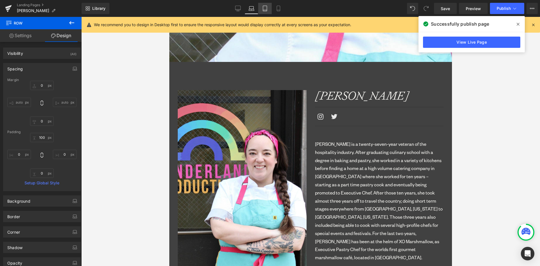
click at [266, 8] on icon at bounding box center [265, 9] width 6 height 6
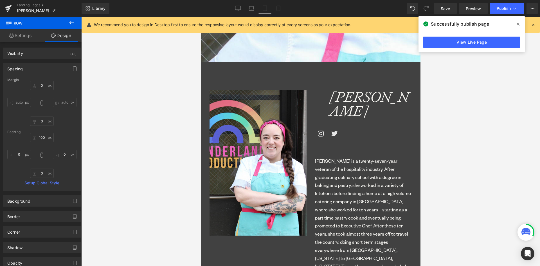
type input "0"
type input "100"
type input "0"
type input "10"
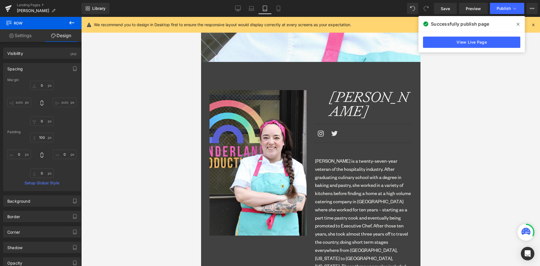
type input "0"
click at [342, 96] on icon "Melissa Humphrey" at bounding box center [369, 104] width 80 height 32
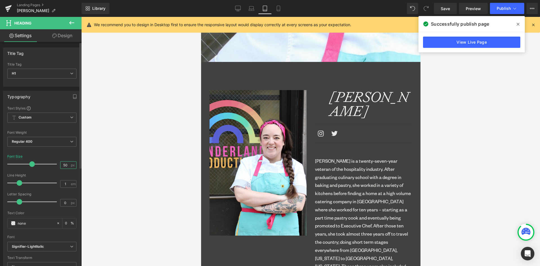
drag, startPoint x: 67, startPoint y: 165, endPoint x: 50, endPoint y: 166, distance: 17.2
click at [50, 166] on div "Font Size 50 px" at bounding box center [41, 164] width 69 height 19
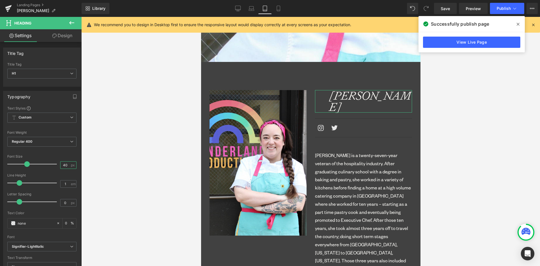
type input "40"
click at [58, 39] on link "Design" at bounding box center [62, 35] width 41 height 13
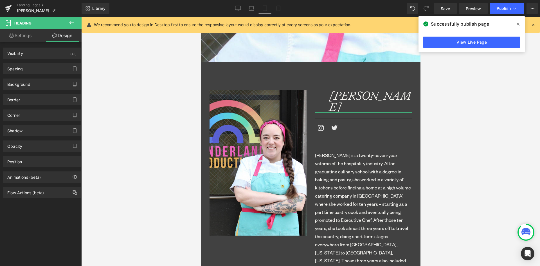
drag, startPoint x: 19, startPoint y: 70, endPoint x: 18, endPoint y: 75, distance: 5.4
click at [18, 70] on div "Spacing" at bounding box center [14, 67] width 15 height 8
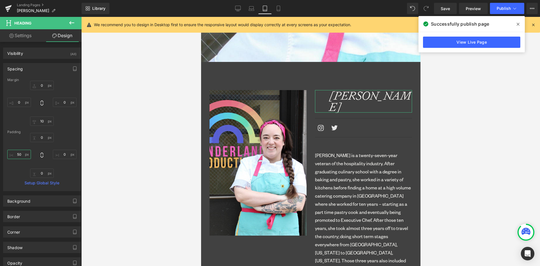
click at [17, 153] on input "50" at bounding box center [19, 154] width 24 height 9
type input "0"
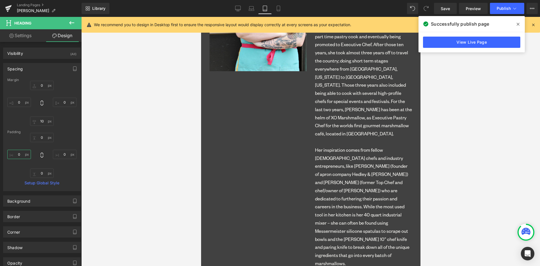
scroll to position [450, 0]
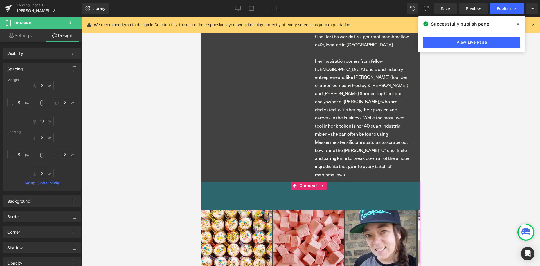
click at [344, 182] on div "Image Image Image Image Image Image Image ‹ ›" at bounding box center [311, 245] width 220 height 127
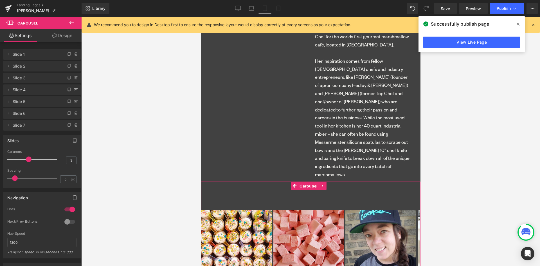
drag, startPoint x: 306, startPoint y: 162, endPoint x: 209, endPoint y: 142, distance: 98.9
click at [306, 182] on span "Carousel" at bounding box center [308, 186] width 21 height 8
type input "0"
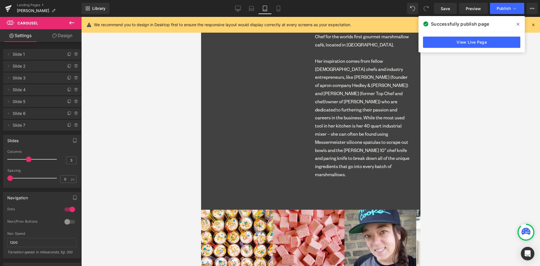
click at [0, 175] on html "Carousel You are previewing how the will restyle your page. You can not edit El…" at bounding box center [270, 133] width 540 height 266
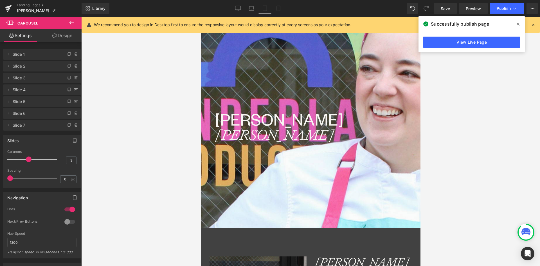
scroll to position [0, 0]
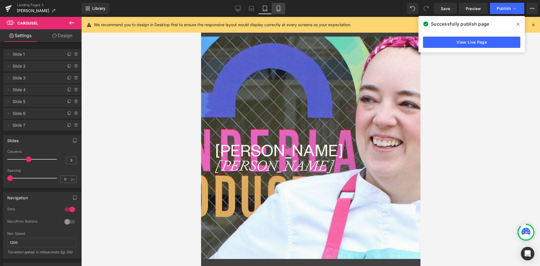
click at [280, 8] on icon at bounding box center [279, 9] width 6 height 6
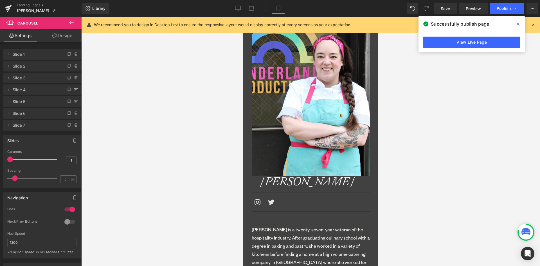
scroll to position [338, 0]
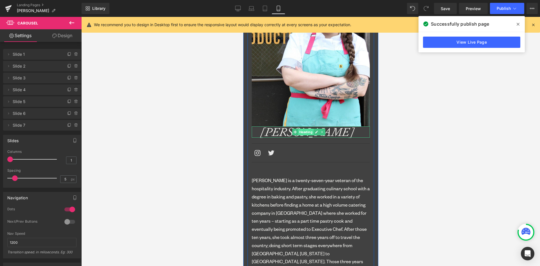
click at [300, 129] on span "Heading" at bounding box center [305, 132] width 15 height 7
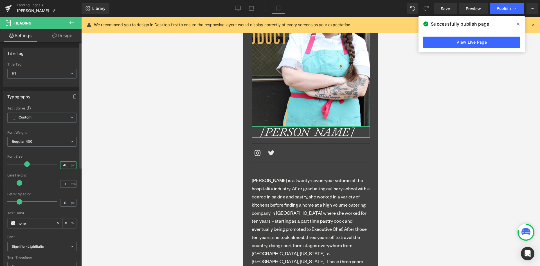
drag, startPoint x: 65, startPoint y: 163, endPoint x: 59, endPoint y: 163, distance: 6.5
click at [61, 163] on input "40" at bounding box center [66, 165] width 10 height 7
type input "32"
click at [63, 36] on link "Design" at bounding box center [62, 35] width 41 height 13
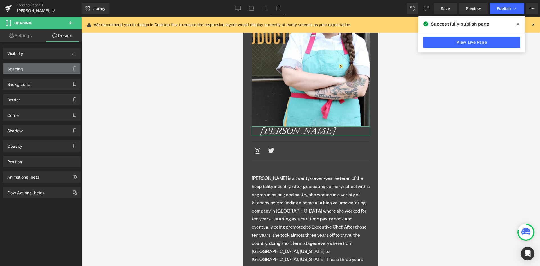
click at [29, 69] on div "Spacing" at bounding box center [41, 68] width 77 height 11
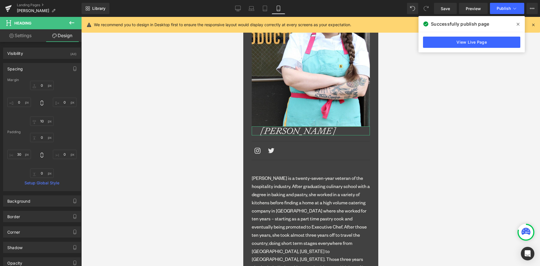
click at [17, 148] on div "0px 0 0px 0 0px 0 30px 30" at bounding box center [41, 155] width 69 height 45
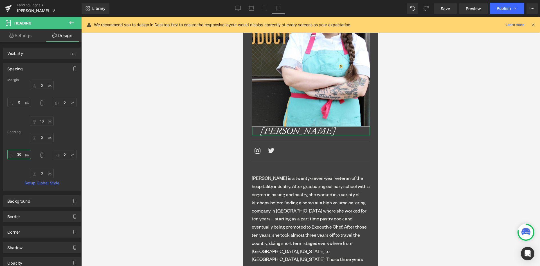
click at [19, 152] on input "30" at bounding box center [19, 154] width 24 height 9
type input "0"
click at [40, 84] on input "0" at bounding box center [42, 85] width 24 height 9
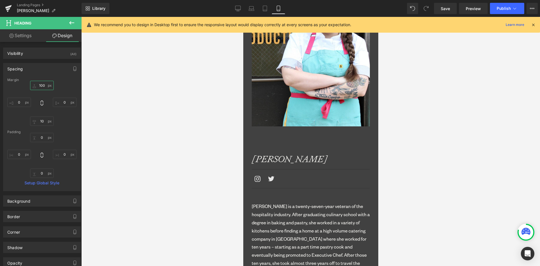
type input "100"
drag, startPoint x: 40, startPoint y: 126, endPoint x: 39, endPoint y: 118, distance: 7.9
click at [39, 124] on div "Margin 100 100 0px 0 10px 10 0px 0 Padding 0px 0 0px 0 0px 0 0 0 Setup Global S…" at bounding box center [41, 134] width 77 height 113
click at [39, 118] on input "10" at bounding box center [42, 121] width 24 height 9
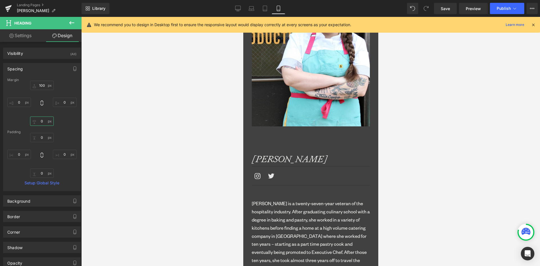
type input "0"
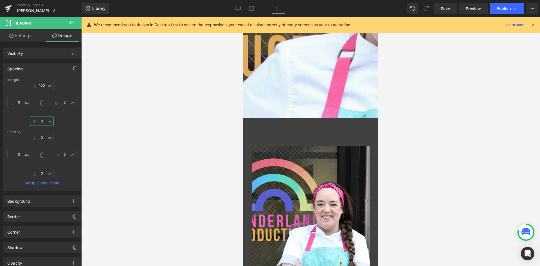
scroll to position [0, 0]
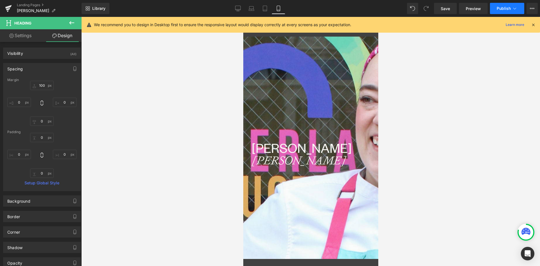
click at [504, 10] on span "Publish" at bounding box center [504, 8] width 14 height 5
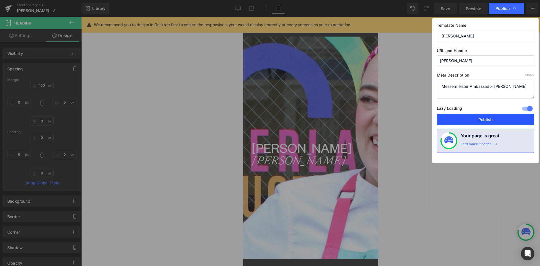
click at [478, 123] on button "Publish" at bounding box center [485, 119] width 97 height 11
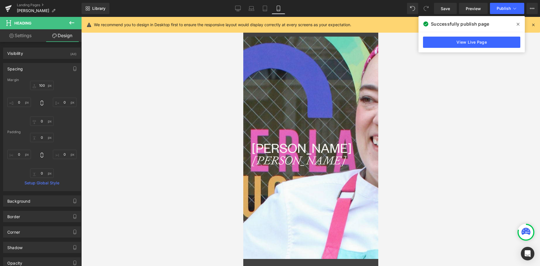
click at [520, 24] on span at bounding box center [518, 24] width 9 height 9
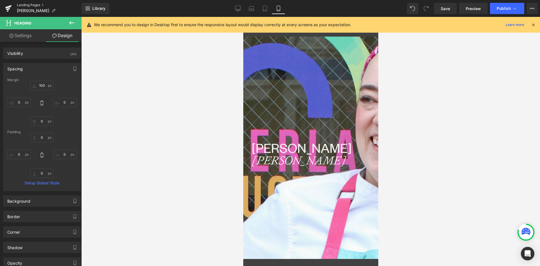
click at [26, 5] on link "Landing Pages" at bounding box center [49, 5] width 65 height 5
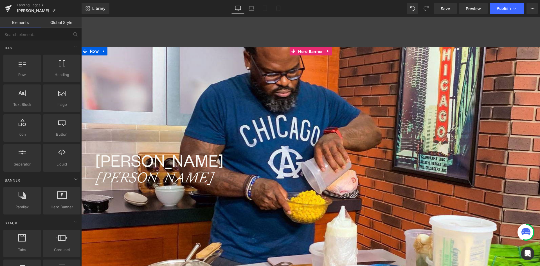
click at [304, 51] on span "Hero Banner" at bounding box center [311, 51] width 28 height 8
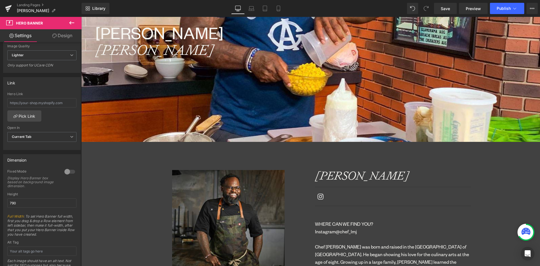
scroll to position [28, 0]
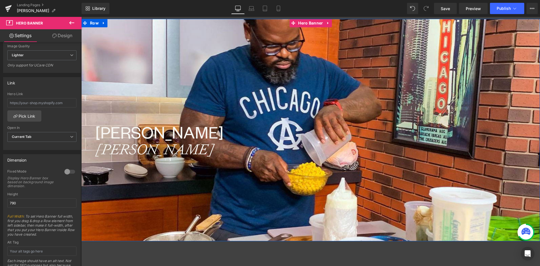
click at [266, 102] on div at bounding box center [310, 130] width 459 height 222
click at [244, 69] on div at bounding box center [310, 130] width 459 height 222
click at [305, 24] on span "Hero Banner" at bounding box center [311, 23] width 28 height 8
click at [111, 133] on h1 "Lamar" at bounding box center [317, 132] width 445 height 18
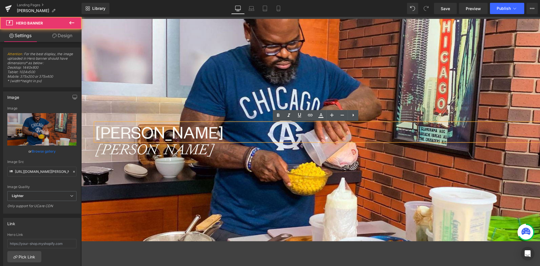
click at [301, 24] on div at bounding box center [310, 130] width 459 height 222
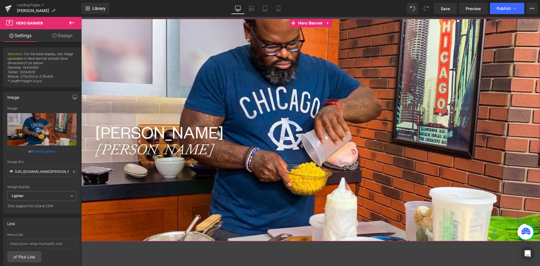
click at [62, 36] on link "Design" at bounding box center [62, 35] width 41 height 13
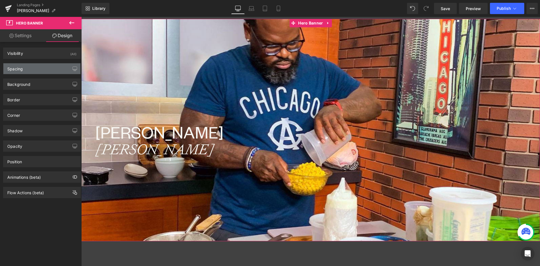
click at [30, 67] on div "Spacing" at bounding box center [41, 68] width 77 height 11
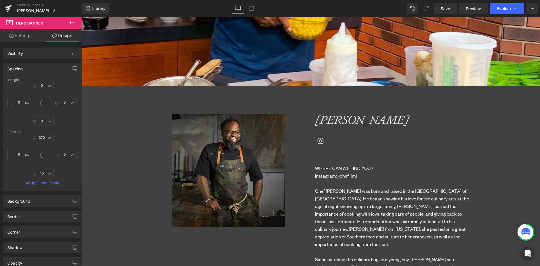
scroll to position [197, 0]
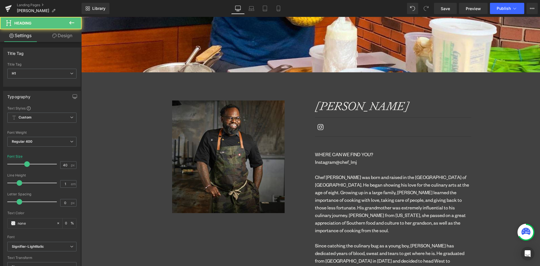
click at [329, 105] on icon "Lamar Moore" at bounding box center [362, 106] width 94 height 15
click at [347, 106] on icon "Lamar Moore" at bounding box center [362, 106] width 94 height 15
click at [58, 37] on link "Design" at bounding box center [62, 35] width 41 height 13
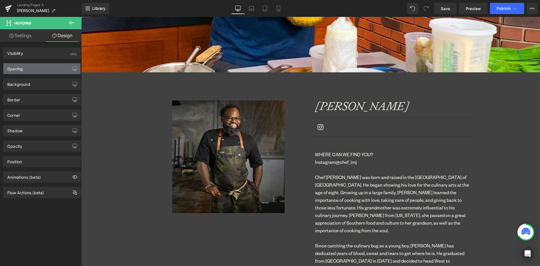
click at [24, 68] on div "Spacing" at bounding box center [41, 68] width 77 height 11
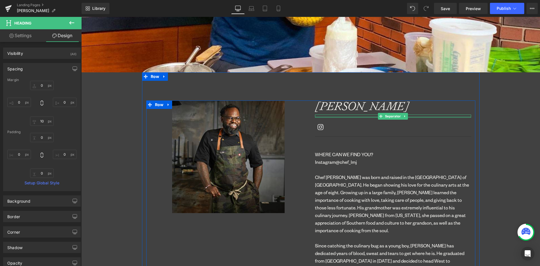
click at [323, 117] on div "Separator" at bounding box center [393, 116] width 156 height 3
click at [391, 115] on span "Separator" at bounding box center [393, 116] width 18 height 7
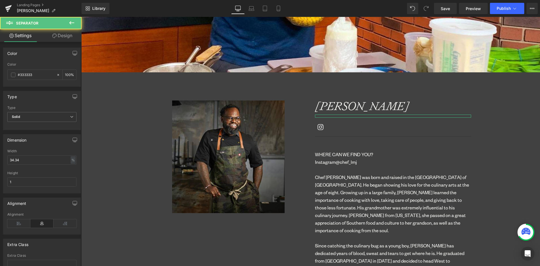
click at [60, 32] on link "Design" at bounding box center [62, 35] width 41 height 13
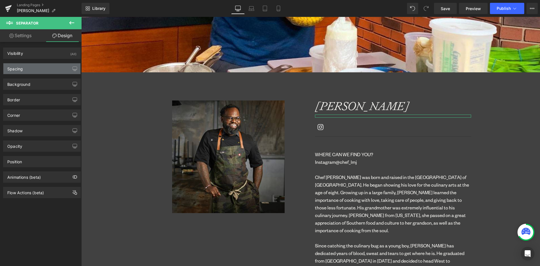
click at [28, 69] on div "Spacing" at bounding box center [41, 68] width 77 height 11
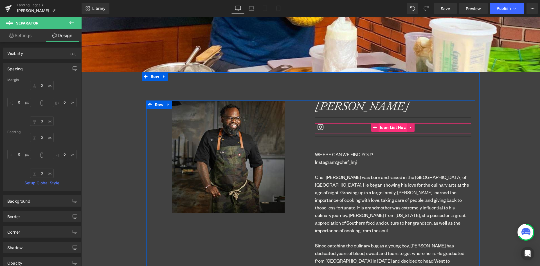
click at [385, 128] on span "Icon List Hoz" at bounding box center [393, 127] width 29 height 8
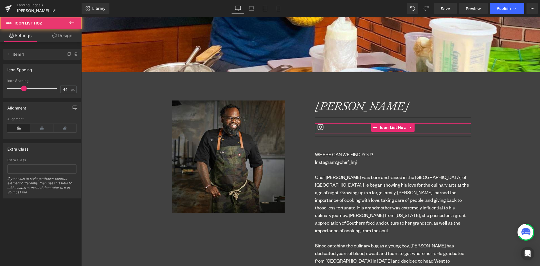
click at [68, 35] on link "Design" at bounding box center [62, 35] width 41 height 13
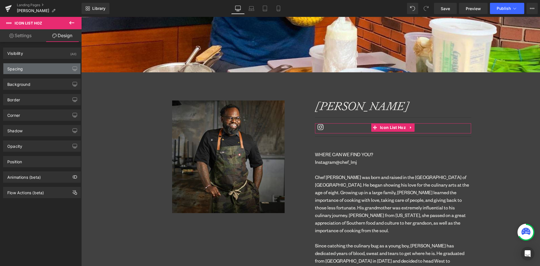
click at [21, 68] on div "Spacing" at bounding box center [14, 67] width 15 height 8
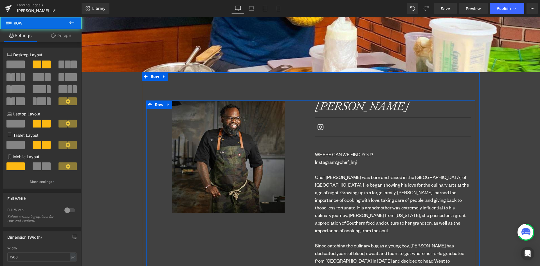
click at [386, 152] on span "Text Block" at bounding box center [390, 152] width 19 height 7
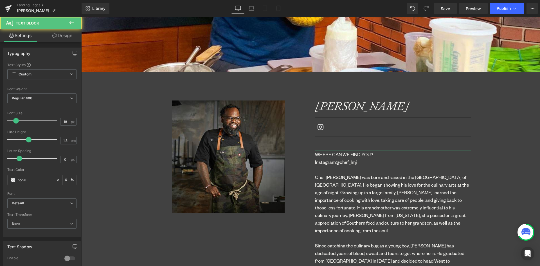
drag, startPoint x: 68, startPoint y: 34, endPoint x: 33, endPoint y: 60, distance: 44.0
click at [68, 34] on link "Design" at bounding box center [62, 35] width 41 height 13
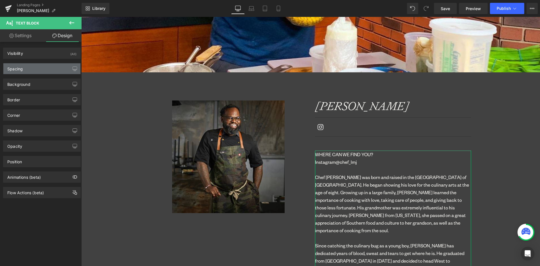
click at [27, 68] on div "Spacing" at bounding box center [41, 68] width 77 height 11
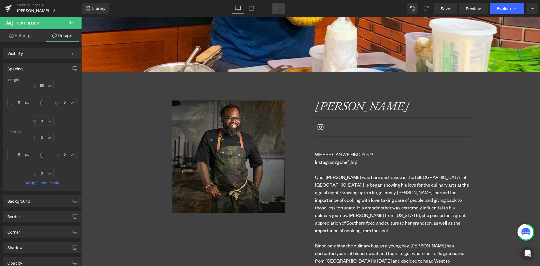
click at [282, 8] on link "Mobile" at bounding box center [279, 8] width 14 height 11
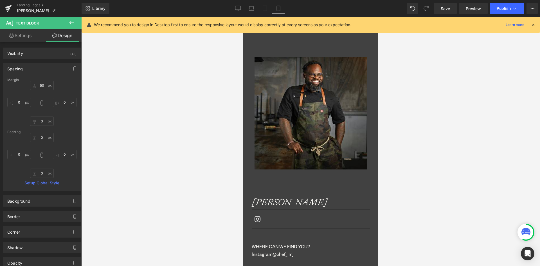
scroll to position [231, 0]
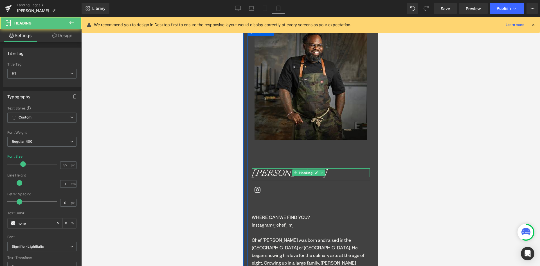
click at [285, 172] on icon "Lamar Moore" at bounding box center [290, 173] width 76 height 12
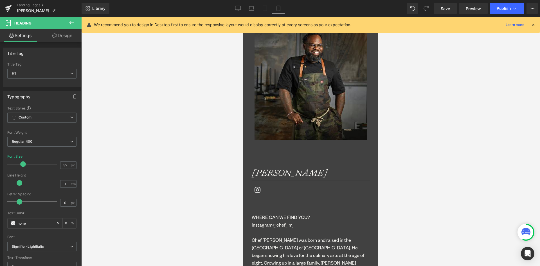
click at [64, 36] on link "Design" at bounding box center [62, 35] width 41 height 13
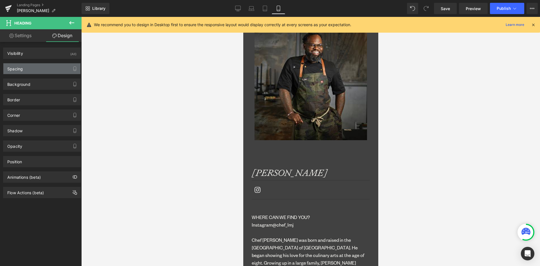
click at [32, 63] on div "Spacing" at bounding box center [41, 68] width 77 height 11
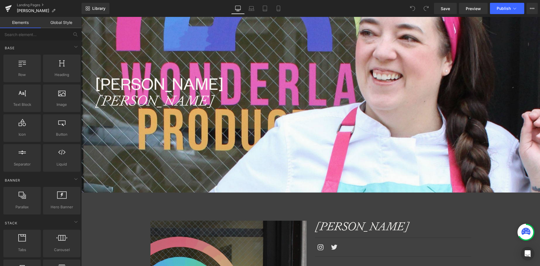
scroll to position [169, 0]
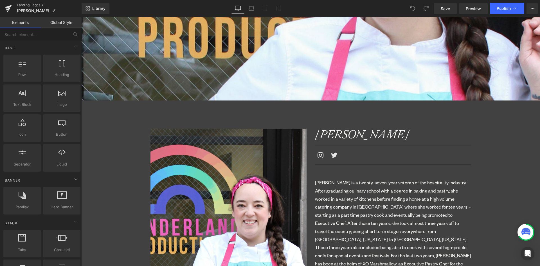
click at [31, 4] on link "Landing Pages" at bounding box center [49, 5] width 65 height 5
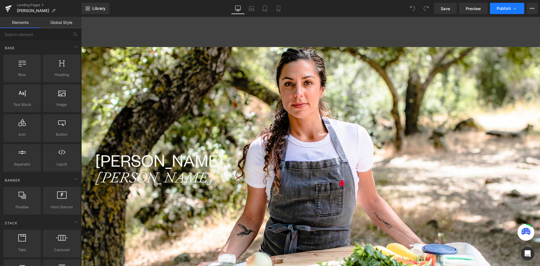
click at [503, 8] on span "Publish" at bounding box center [504, 8] width 14 height 5
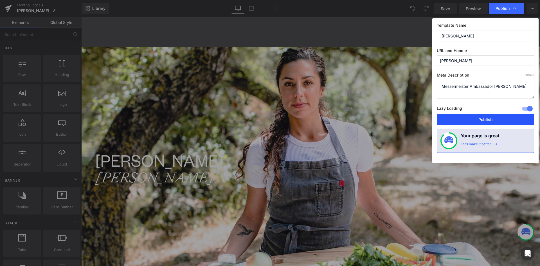
click at [483, 122] on button "Publish" at bounding box center [485, 119] width 97 height 11
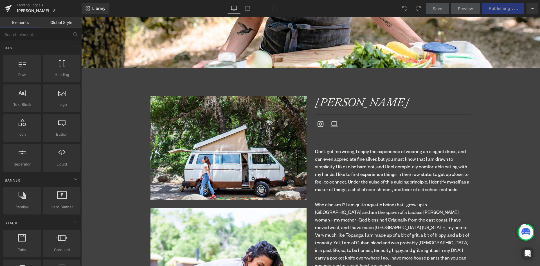
scroll to position [253, 0]
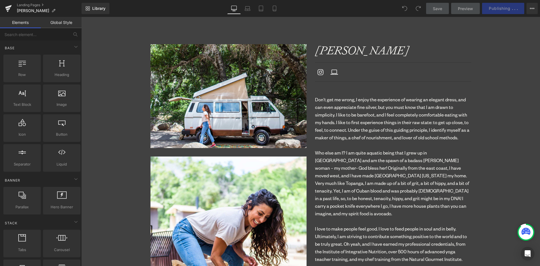
click at [350, 143] on p at bounding box center [393, 145] width 156 height 8
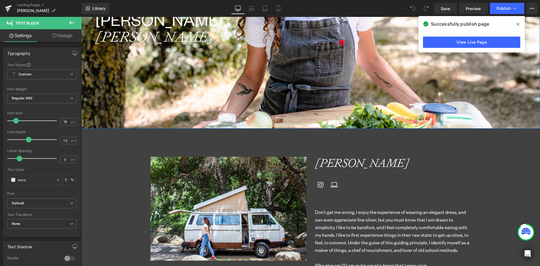
scroll to position [0, 0]
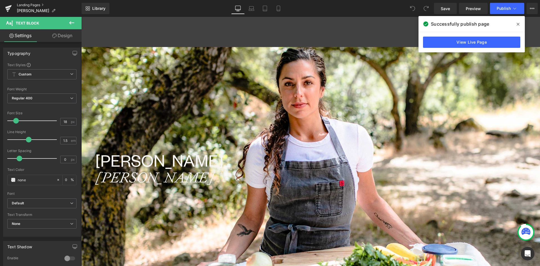
click at [22, 4] on link "Landing Pages" at bounding box center [49, 5] width 65 height 5
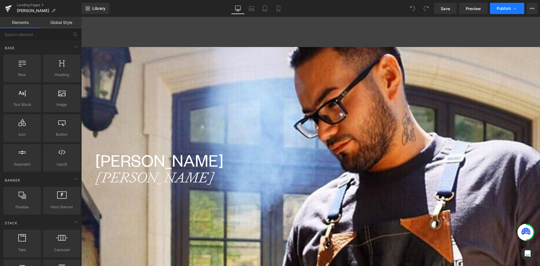
click at [503, 10] on span "Publish" at bounding box center [504, 8] width 14 height 5
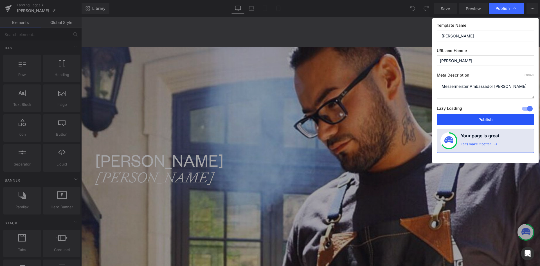
drag, startPoint x: 488, startPoint y: 118, endPoint x: 405, endPoint y: 102, distance: 84.5
click at [488, 118] on button "Publish" at bounding box center [485, 119] width 97 height 11
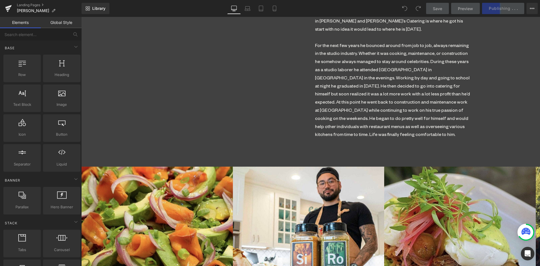
scroll to position [760, 0]
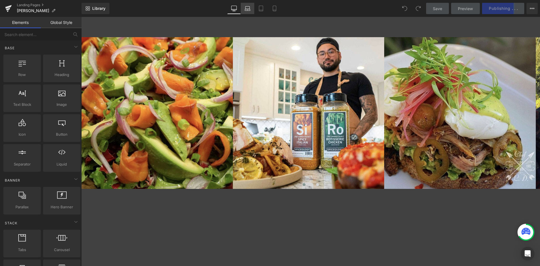
click at [250, 6] on icon at bounding box center [248, 9] width 6 height 6
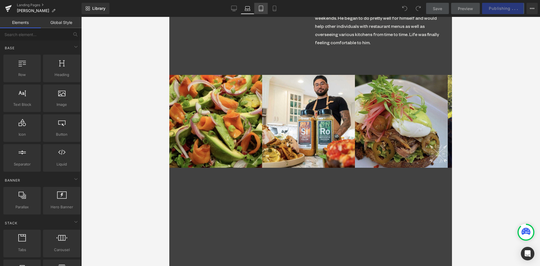
click at [263, 9] on icon at bounding box center [261, 9] width 6 height 6
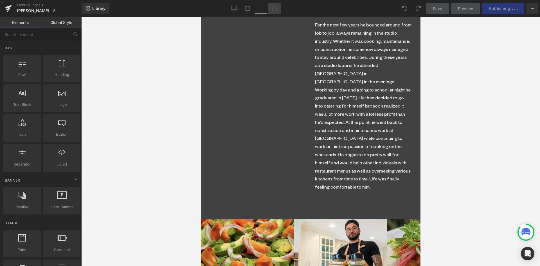
scroll to position [910, 0]
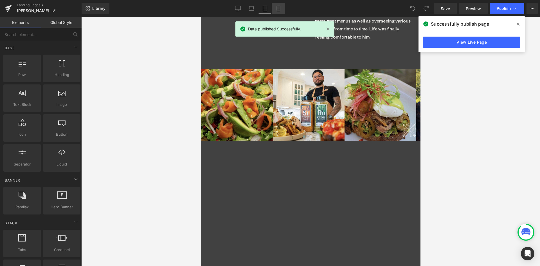
click at [275, 8] on link "Mobile" at bounding box center [279, 8] width 14 height 11
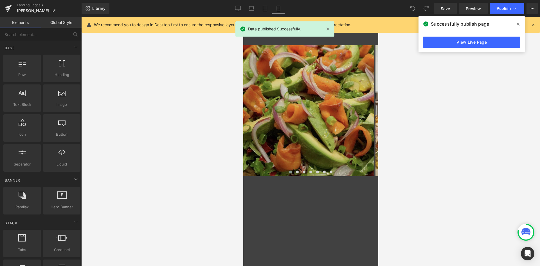
scroll to position [996, 0]
